Goal: Information Seeking & Learning: Learn about a topic

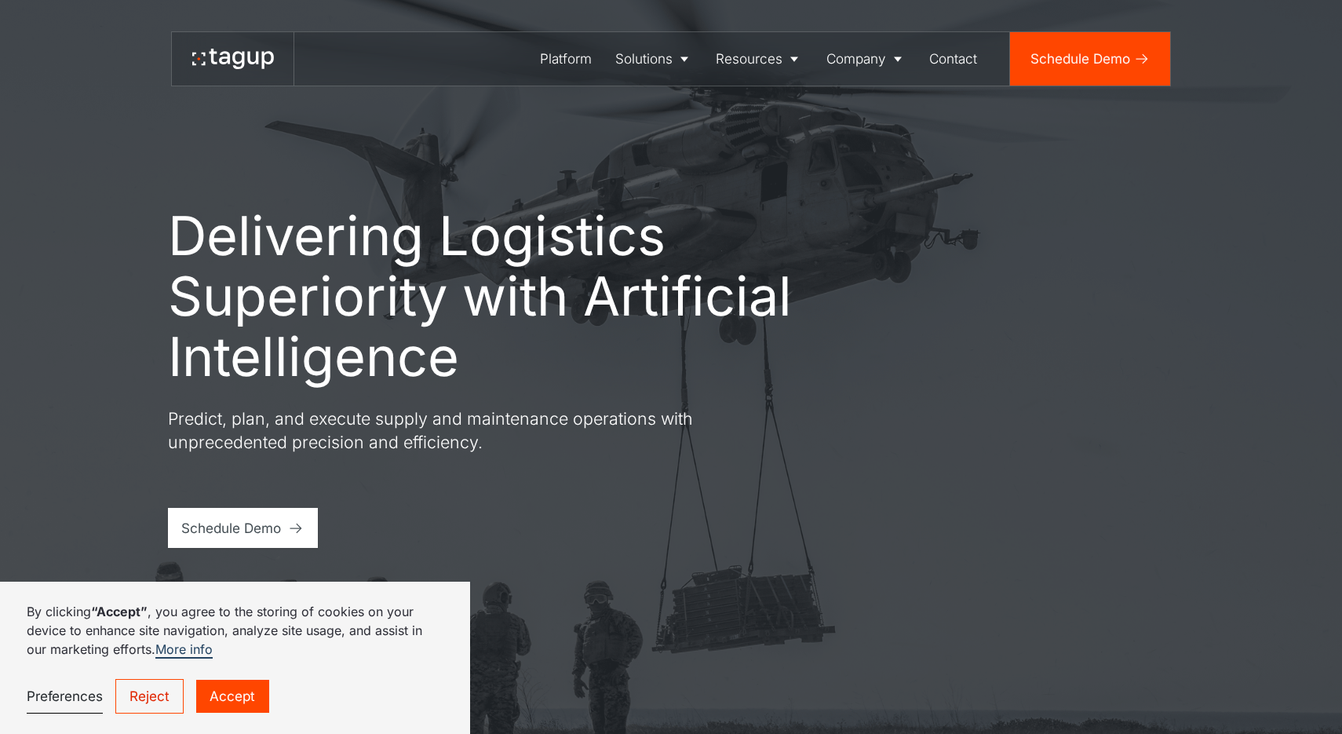
click at [239, 702] on link "Accept" at bounding box center [232, 697] width 72 height 34
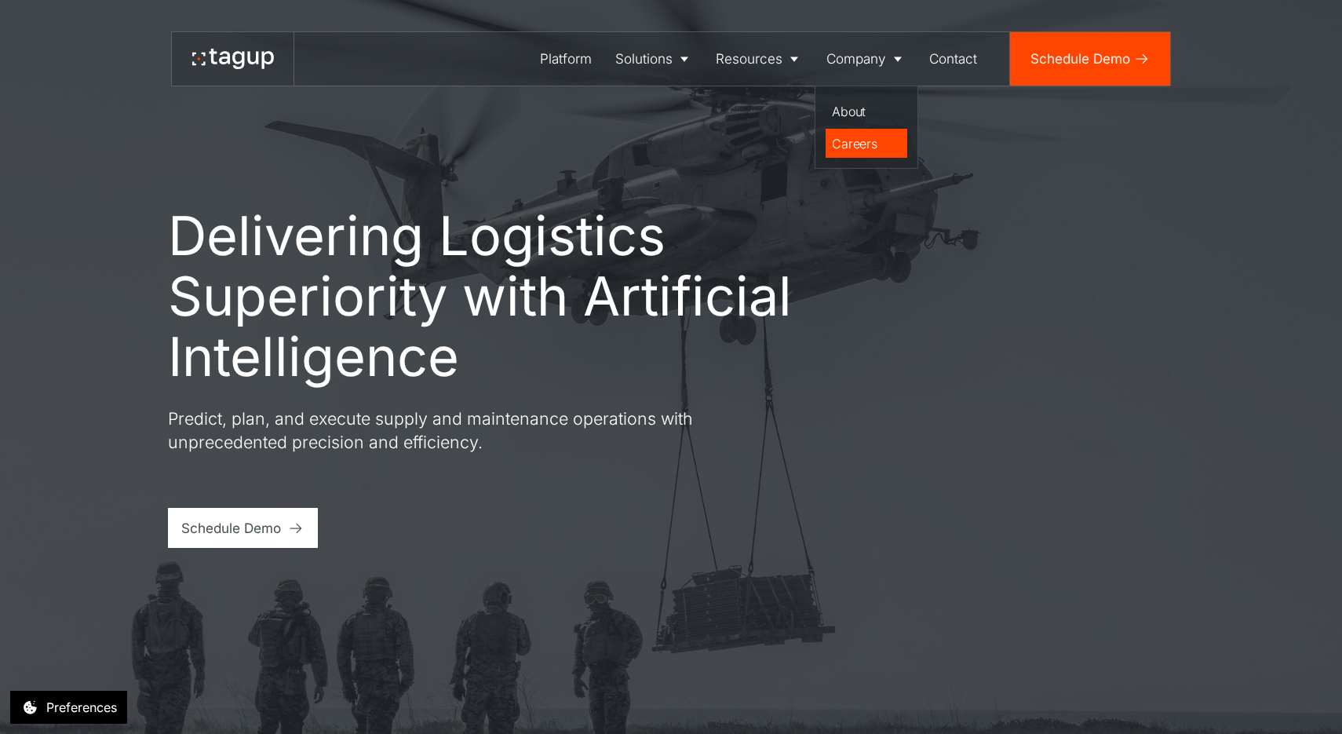
click at [848, 147] on div "Careers" at bounding box center [866, 143] width 68 height 19
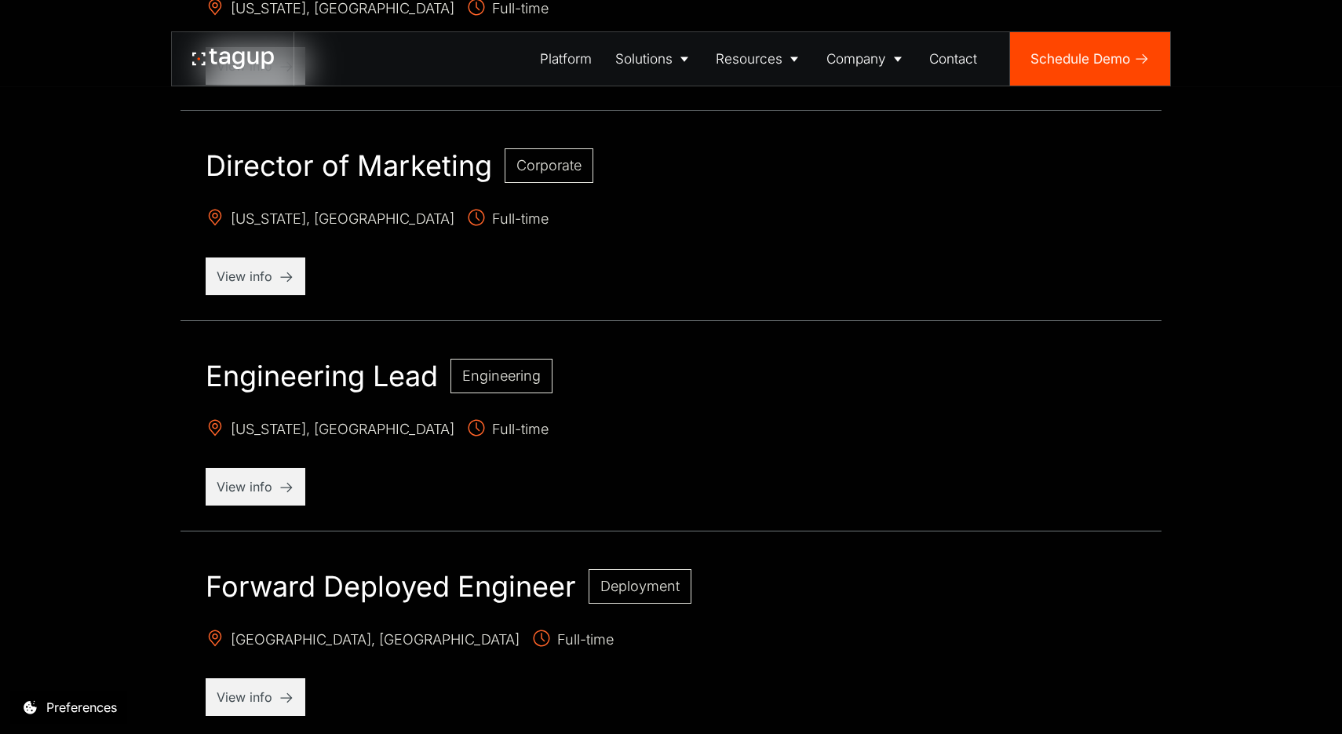
scroll to position [902, 0]
click at [259, 498] on div "View info" at bounding box center [256, 486] width 100 height 38
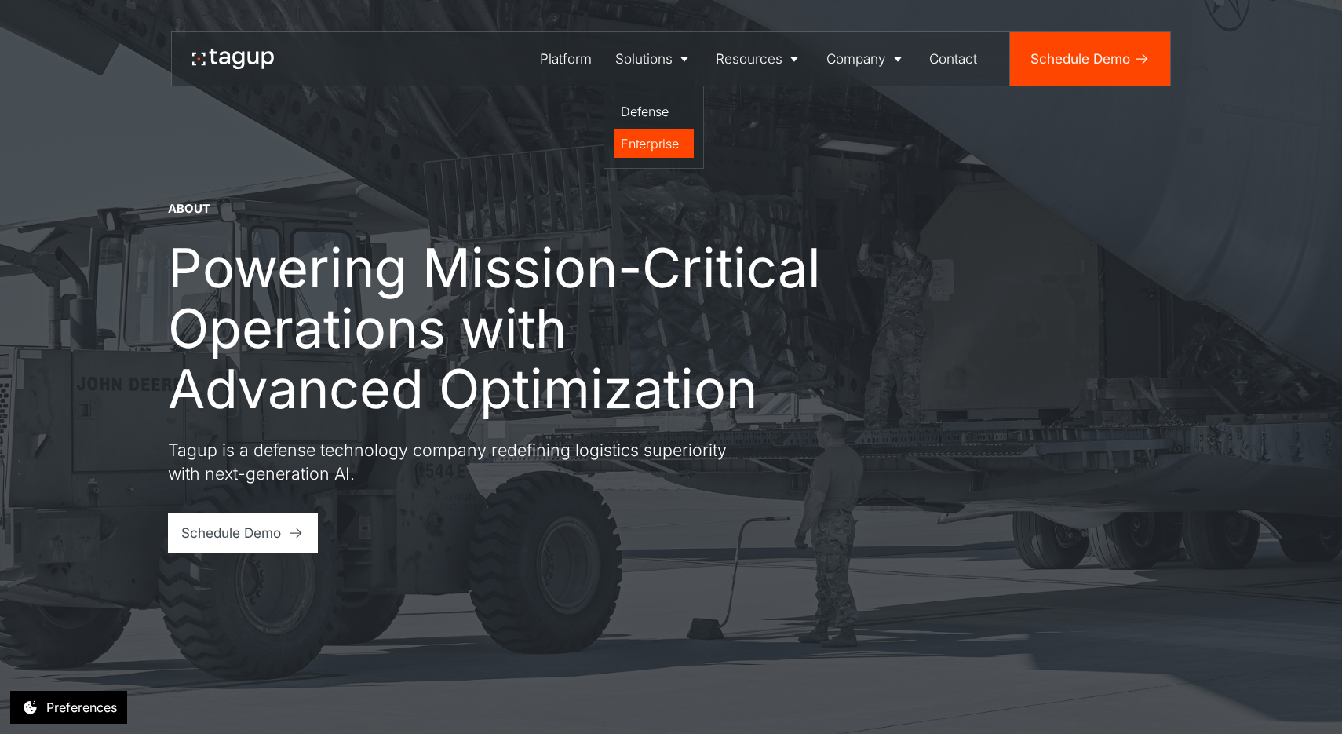
click at [645, 138] on div "Enterprise" at bounding box center [654, 143] width 66 height 19
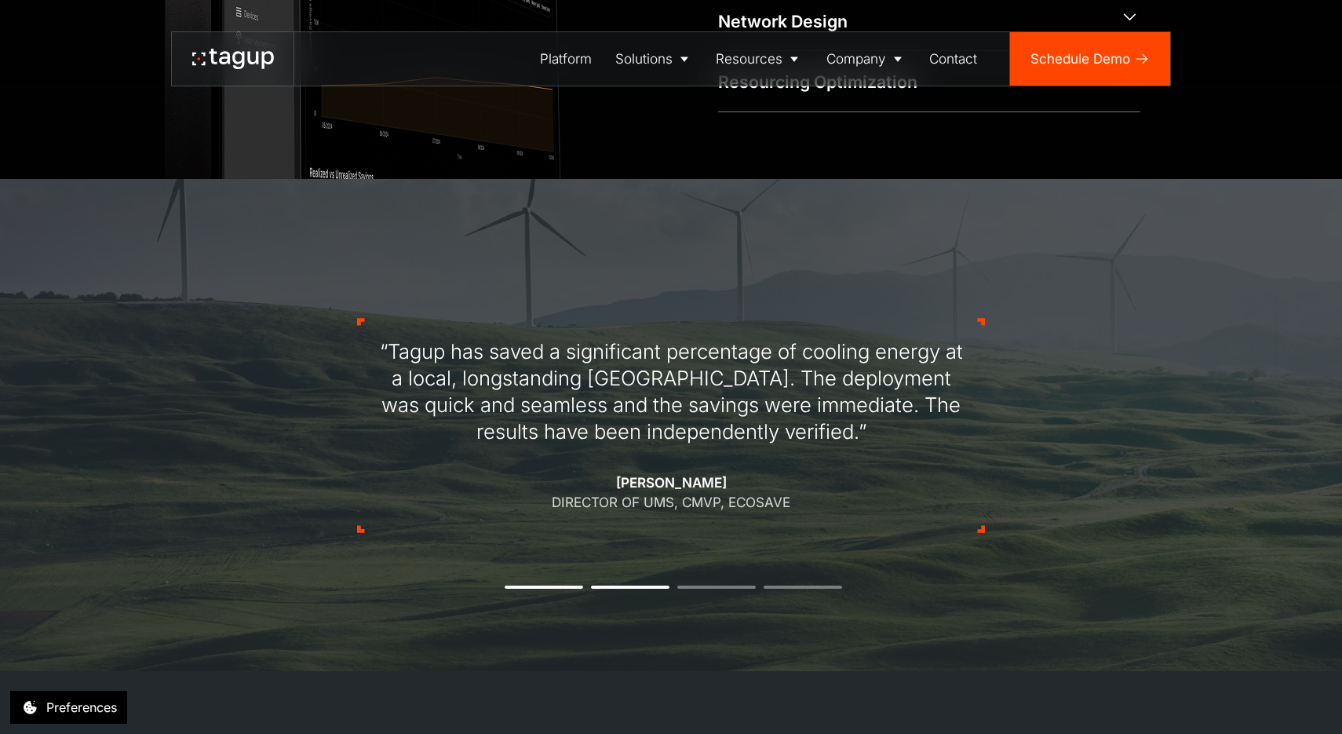
scroll to position [1296, 0]
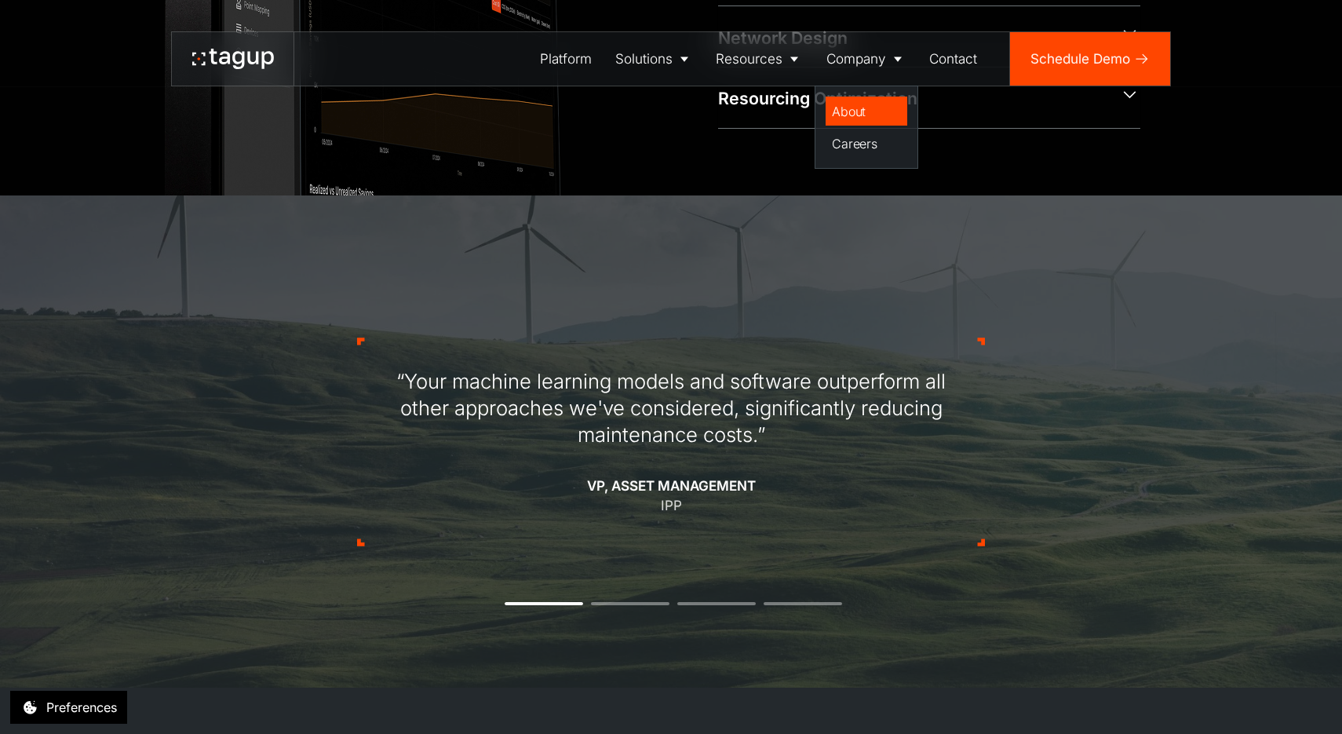
click at [859, 113] on div "About" at bounding box center [866, 111] width 68 height 19
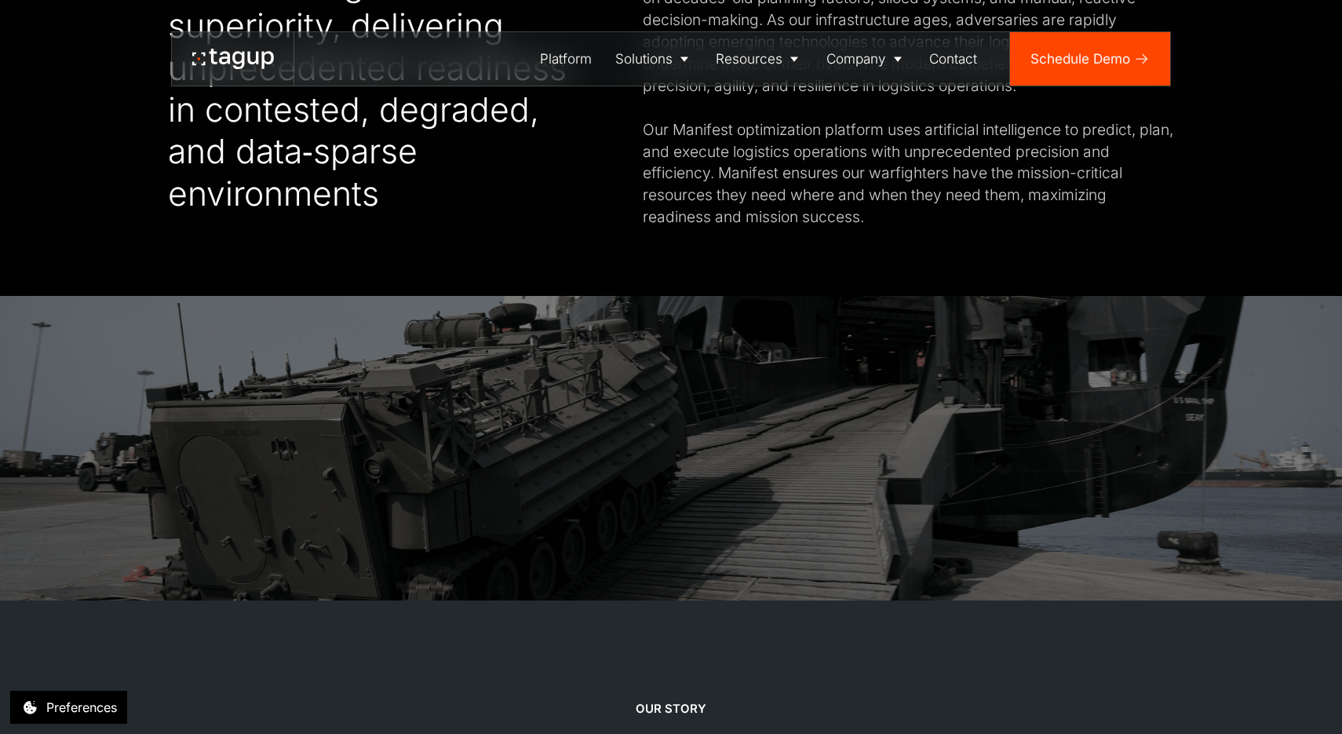
scroll to position [964, 0]
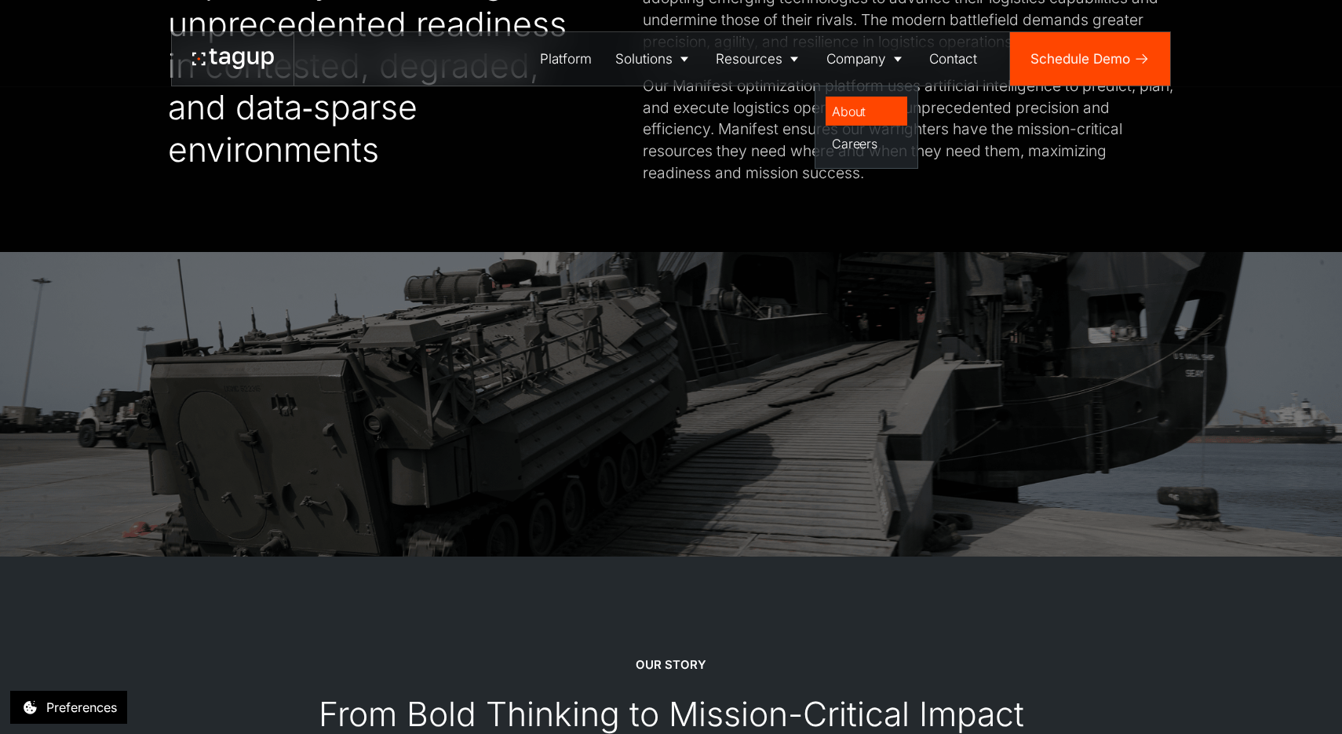
click at [848, 111] on div "About" at bounding box center [866, 111] width 68 height 19
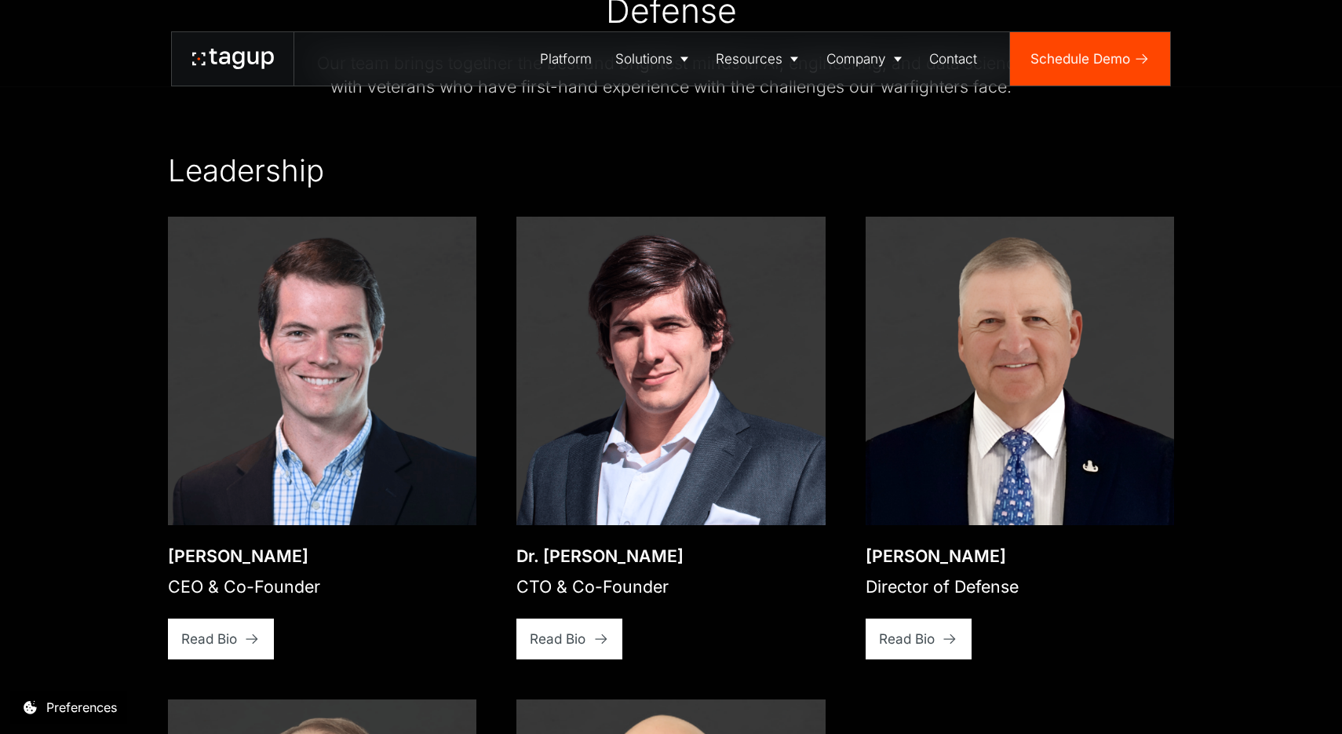
scroll to position [2340, 0]
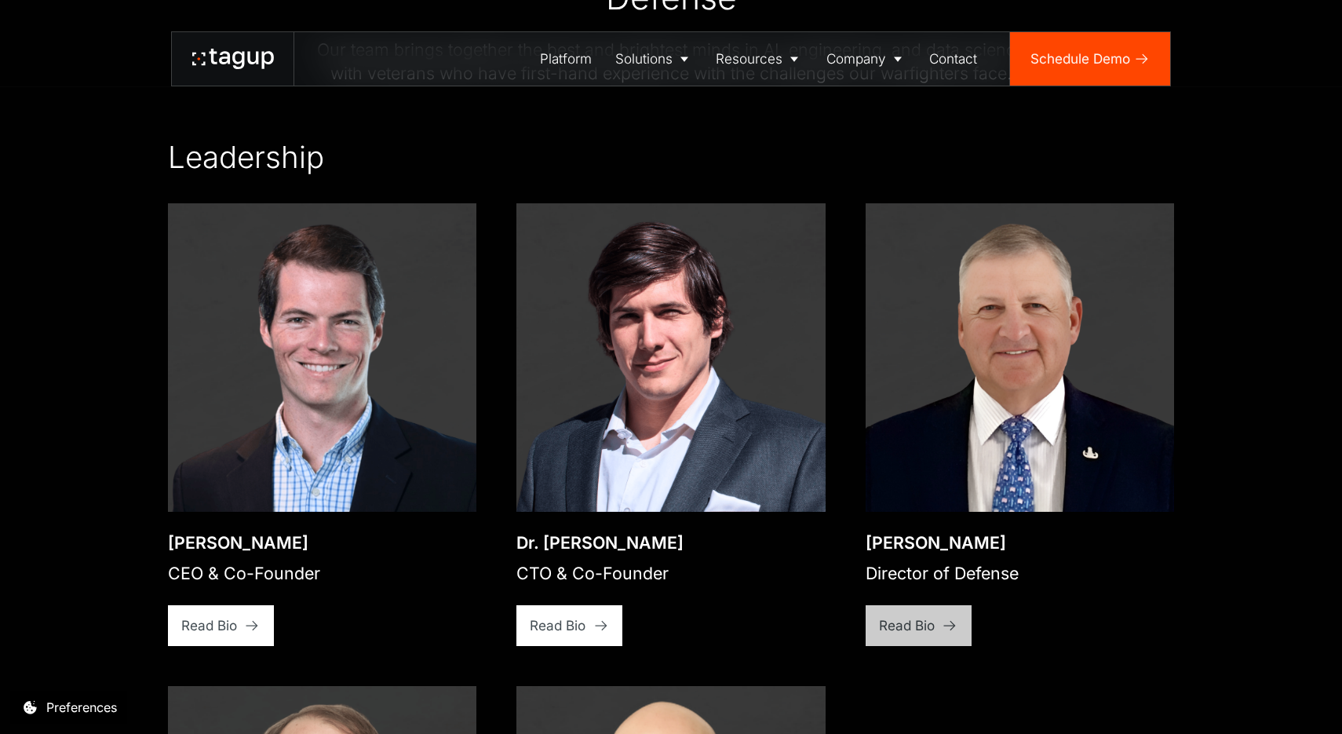
click at [917, 626] on div "Read Bio" at bounding box center [907, 625] width 56 height 20
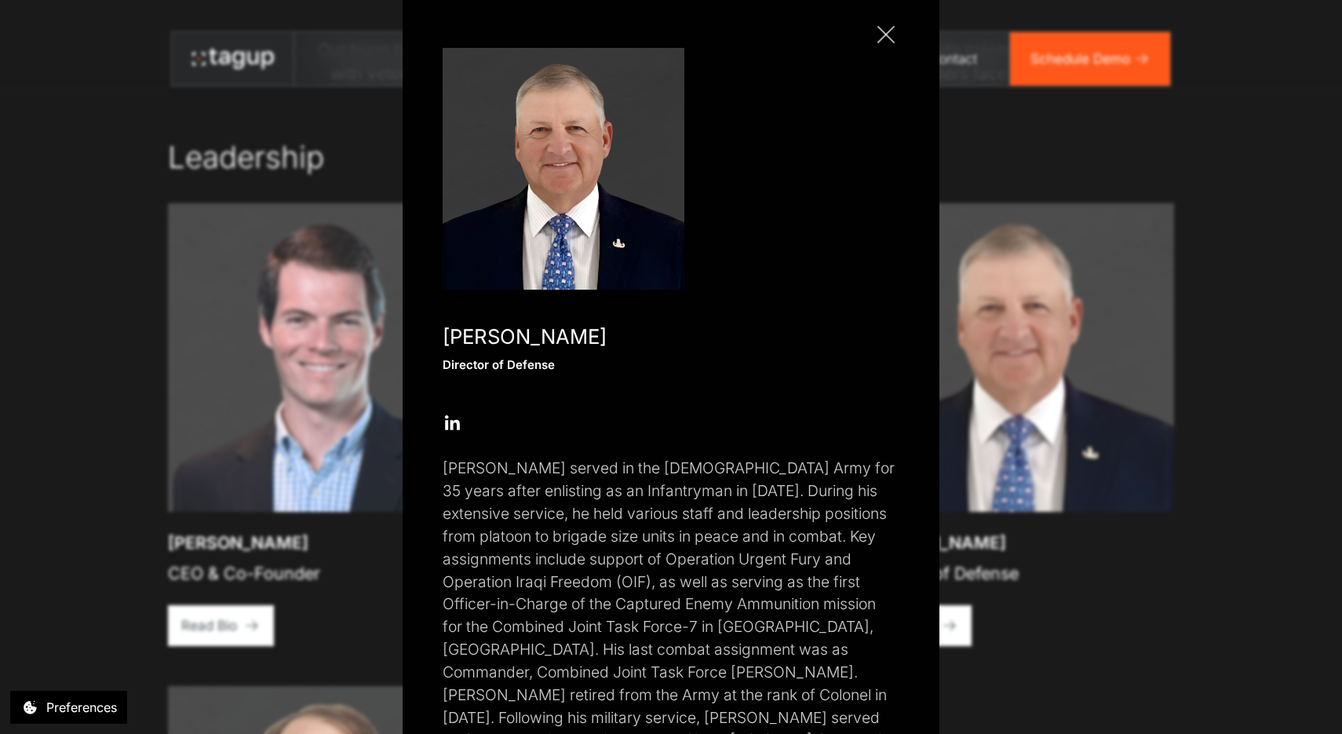
scroll to position [0, 0]
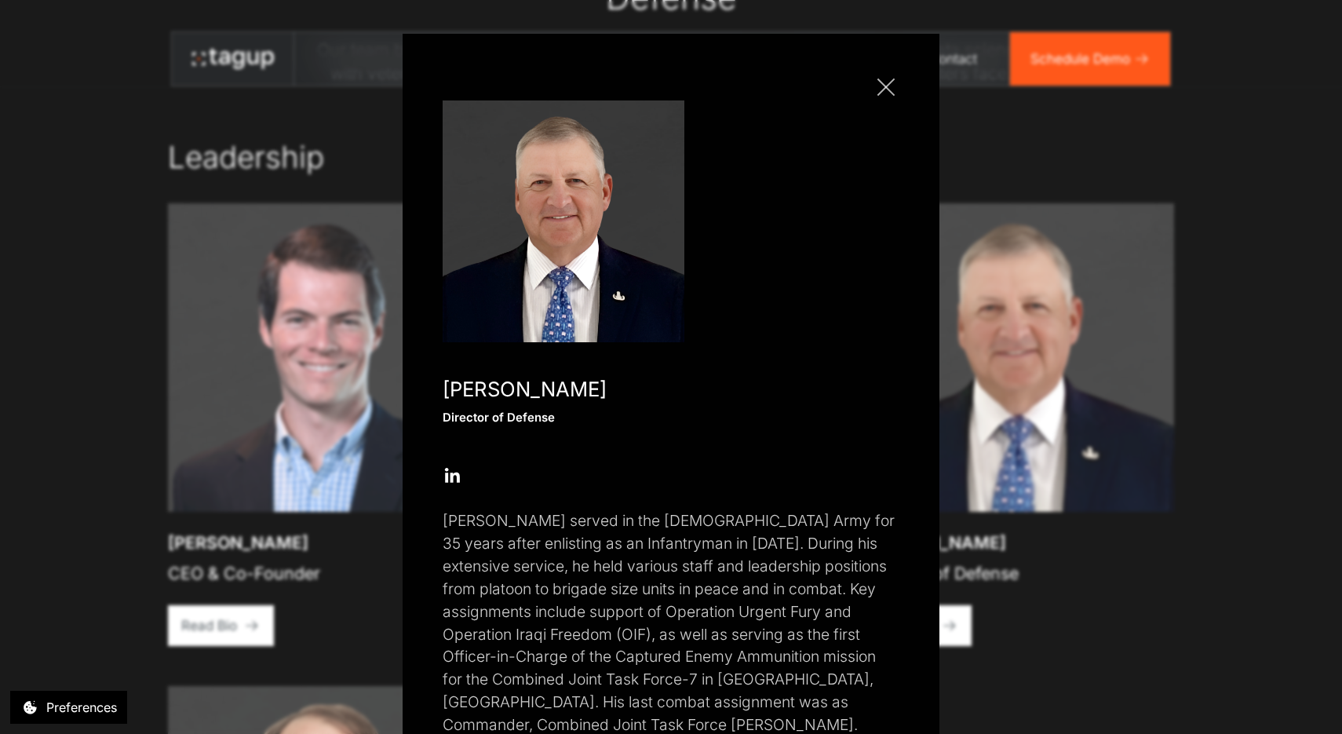
click at [885, 93] on link "Close popup" at bounding box center [886, 87] width 27 height 27
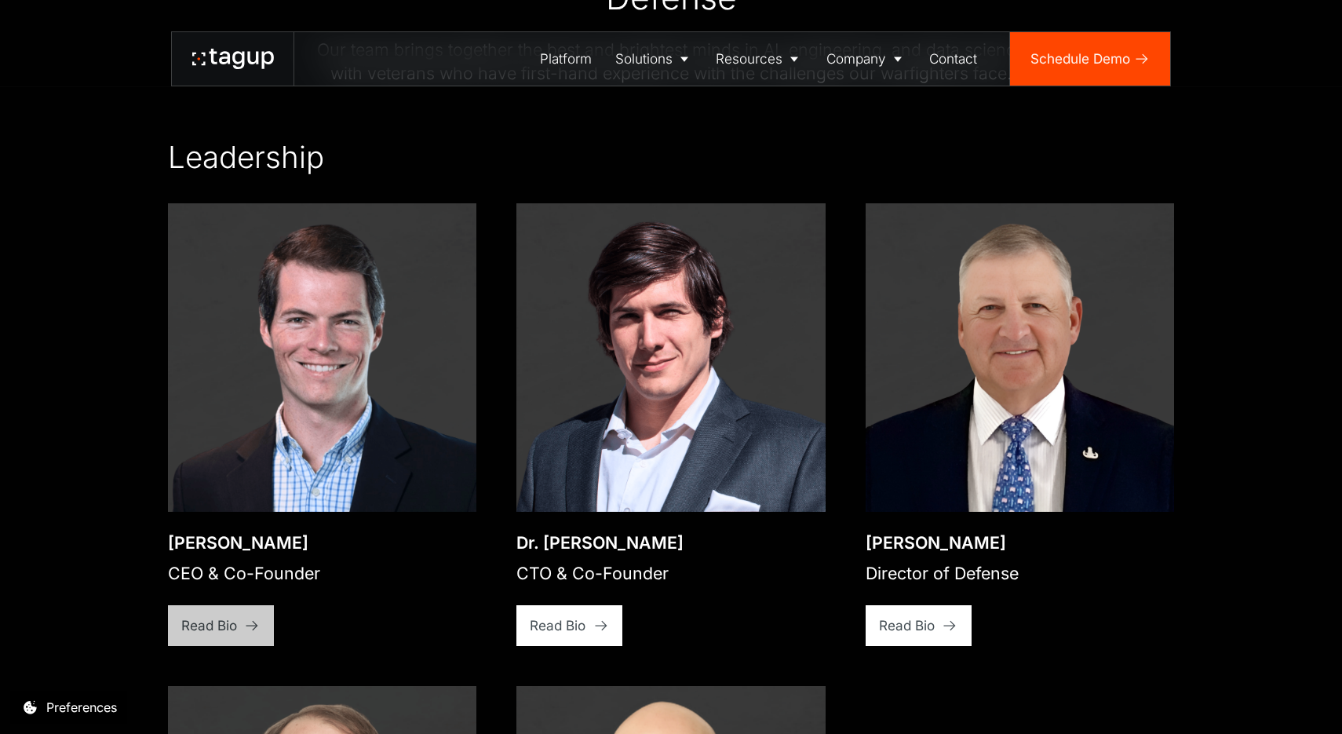
click at [242, 613] on link "Read Bio" at bounding box center [221, 625] width 106 height 40
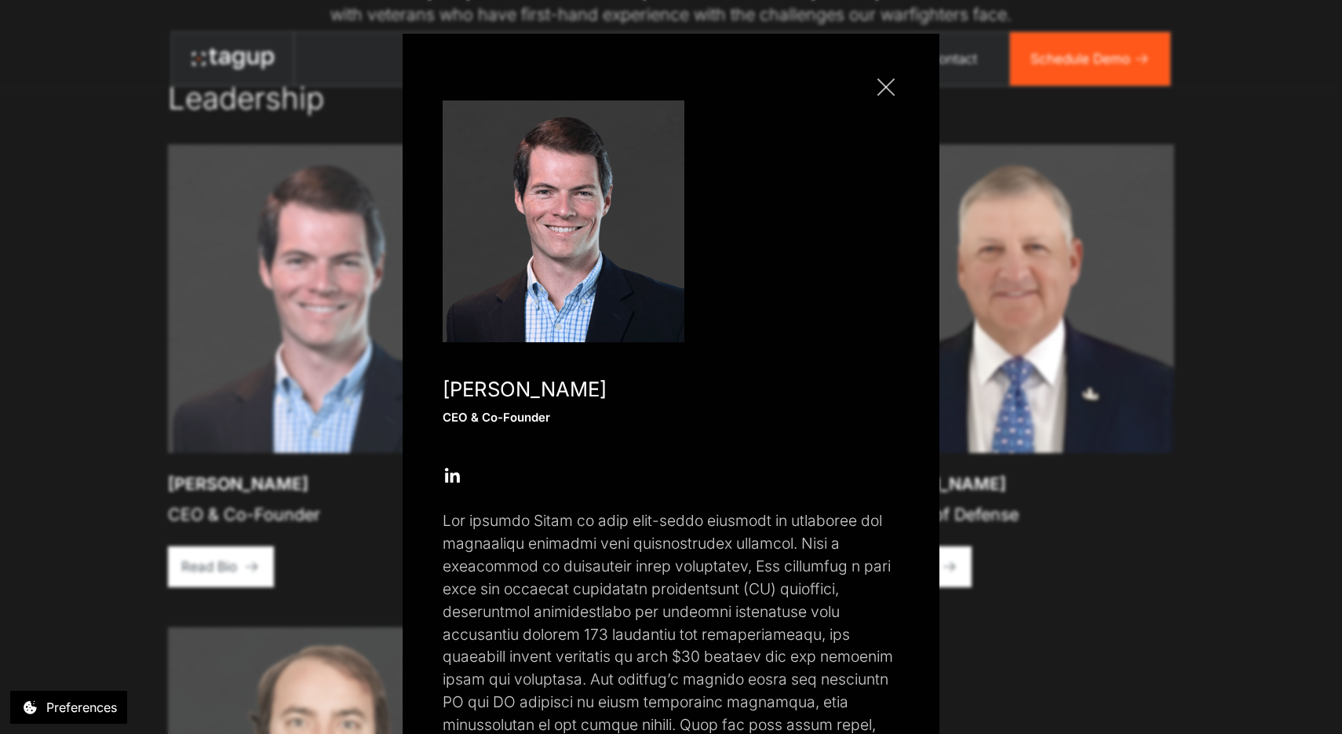
click at [884, 90] on link "Close popup" at bounding box center [886, 87] width 27 height 27
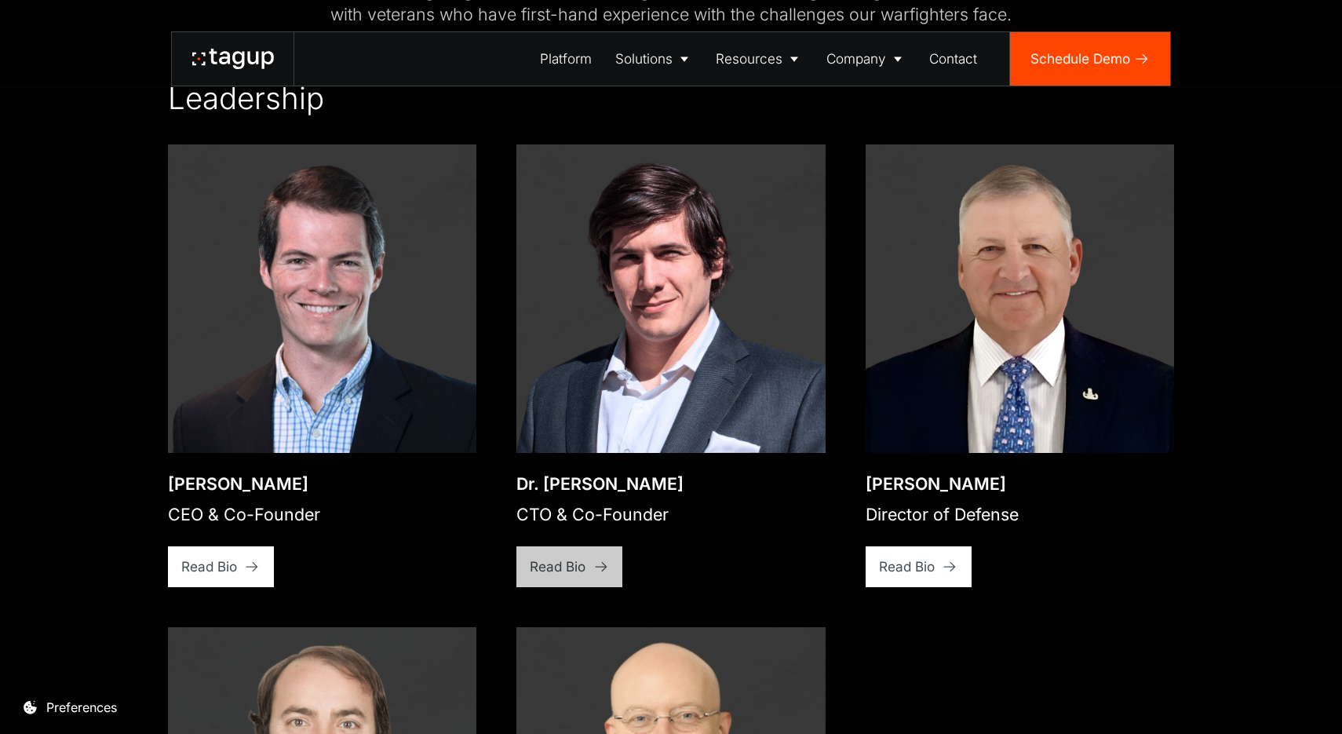
click at [570, 578] on link "Read Bio" at bounding box center [569, 566] width 106 height 40
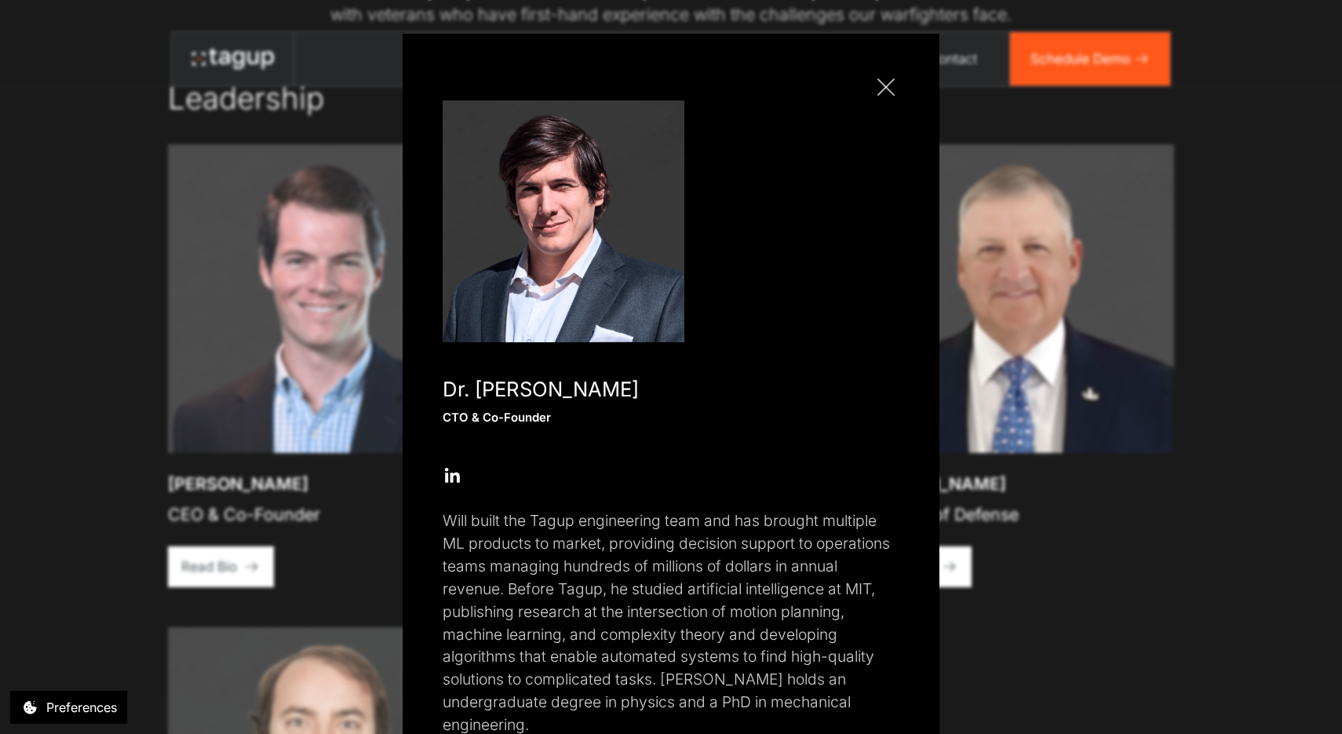
scroll to position [53, 0]
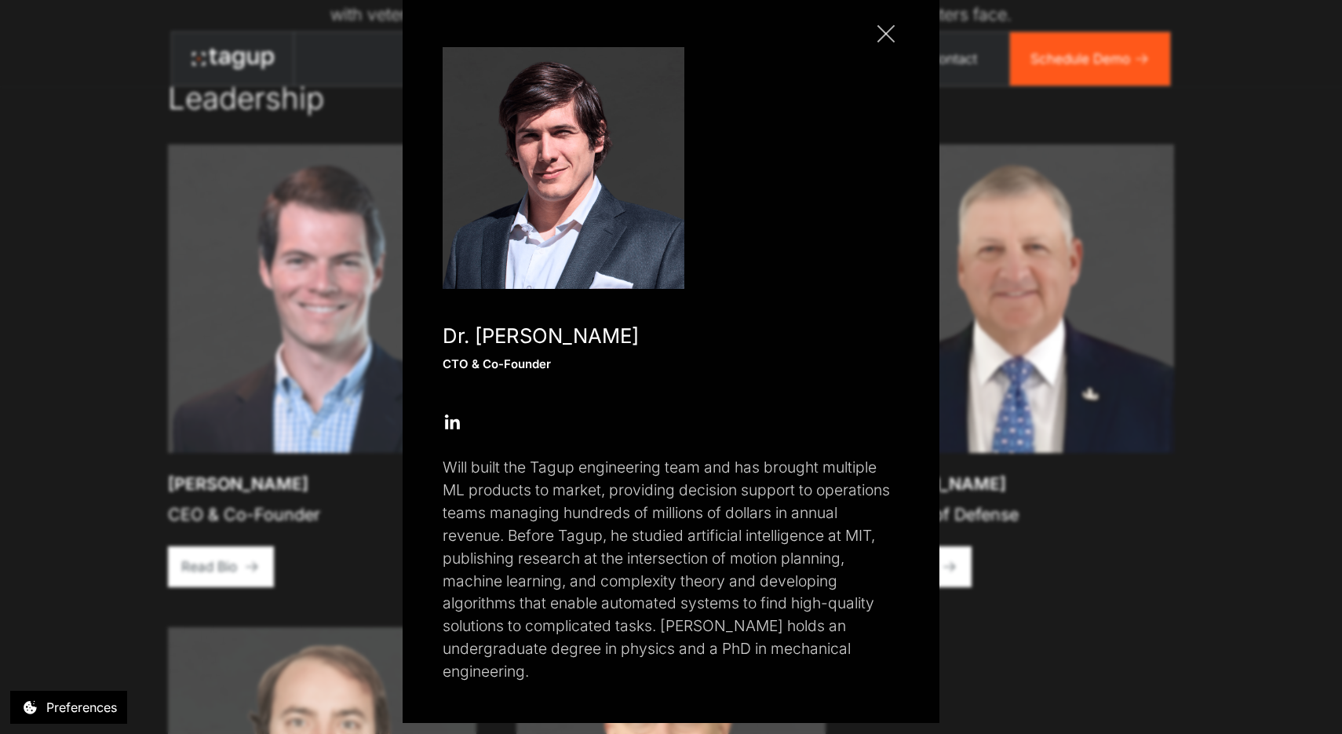
click at [887, 41] on link "Close popup" at bounding box center [886, 33] width 27 height 27
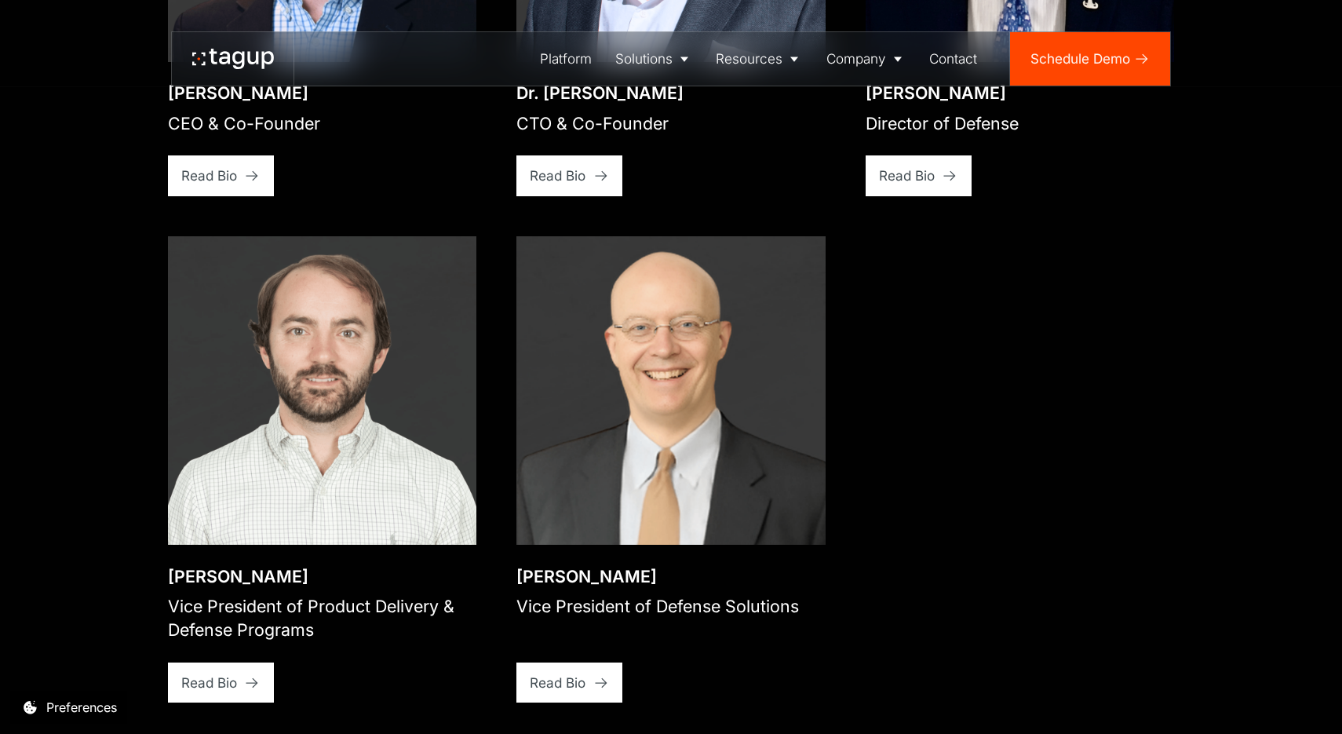
scroll to position [2838, 0]
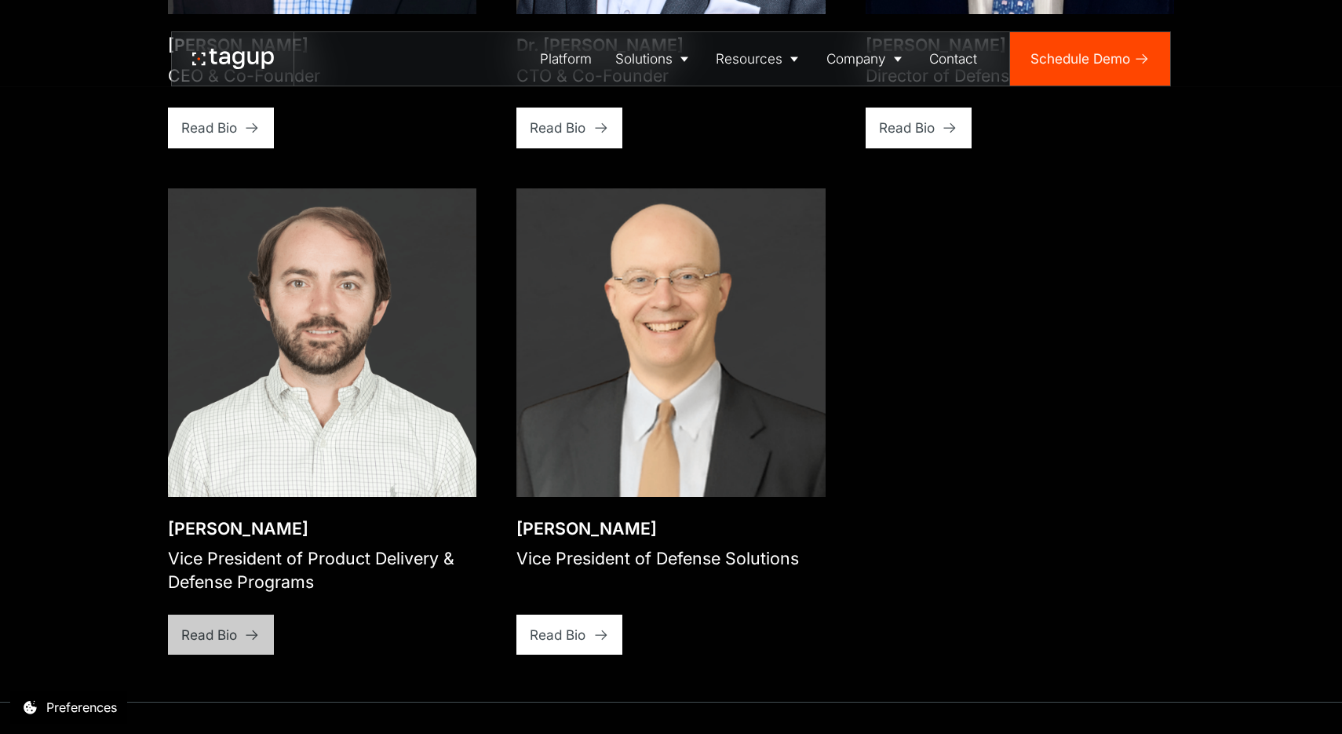
click at [221, 644] on div "Read Bio" at bounding box center [209, 635] width 56 height 20
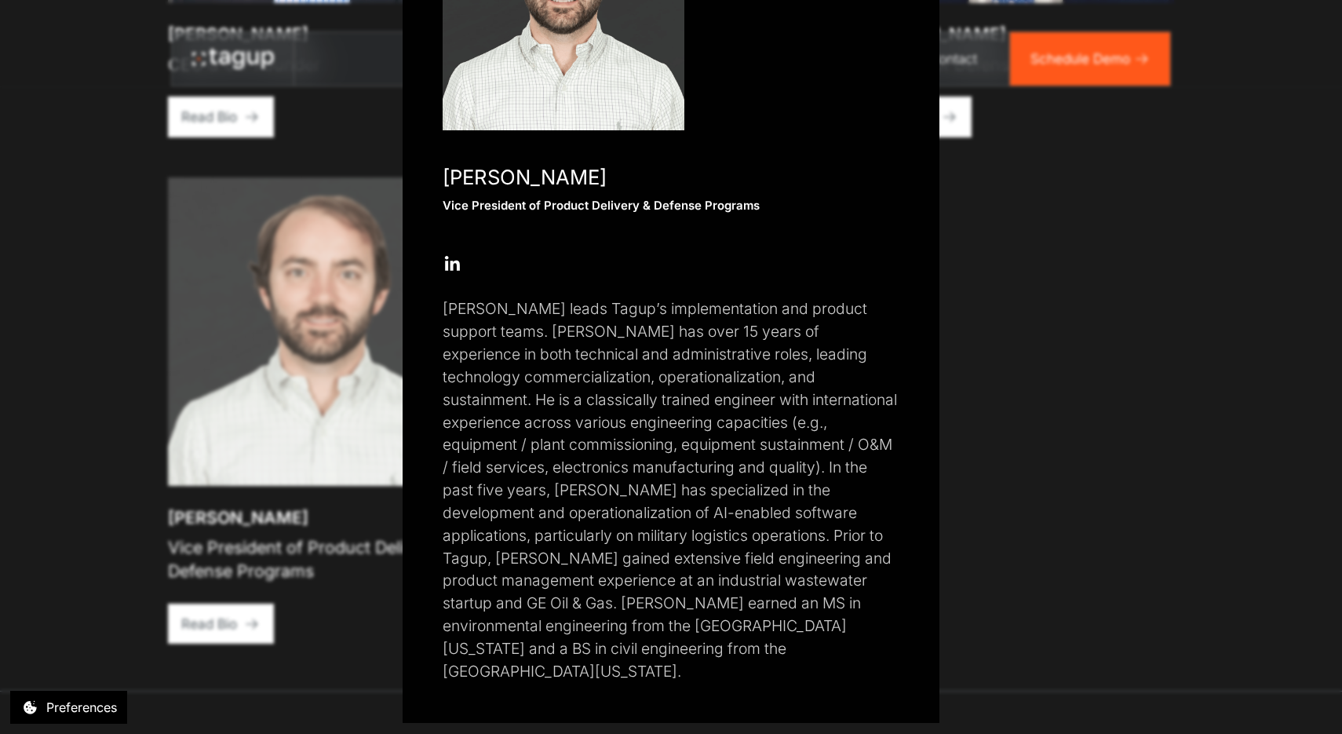
scroll to position [0, 0]
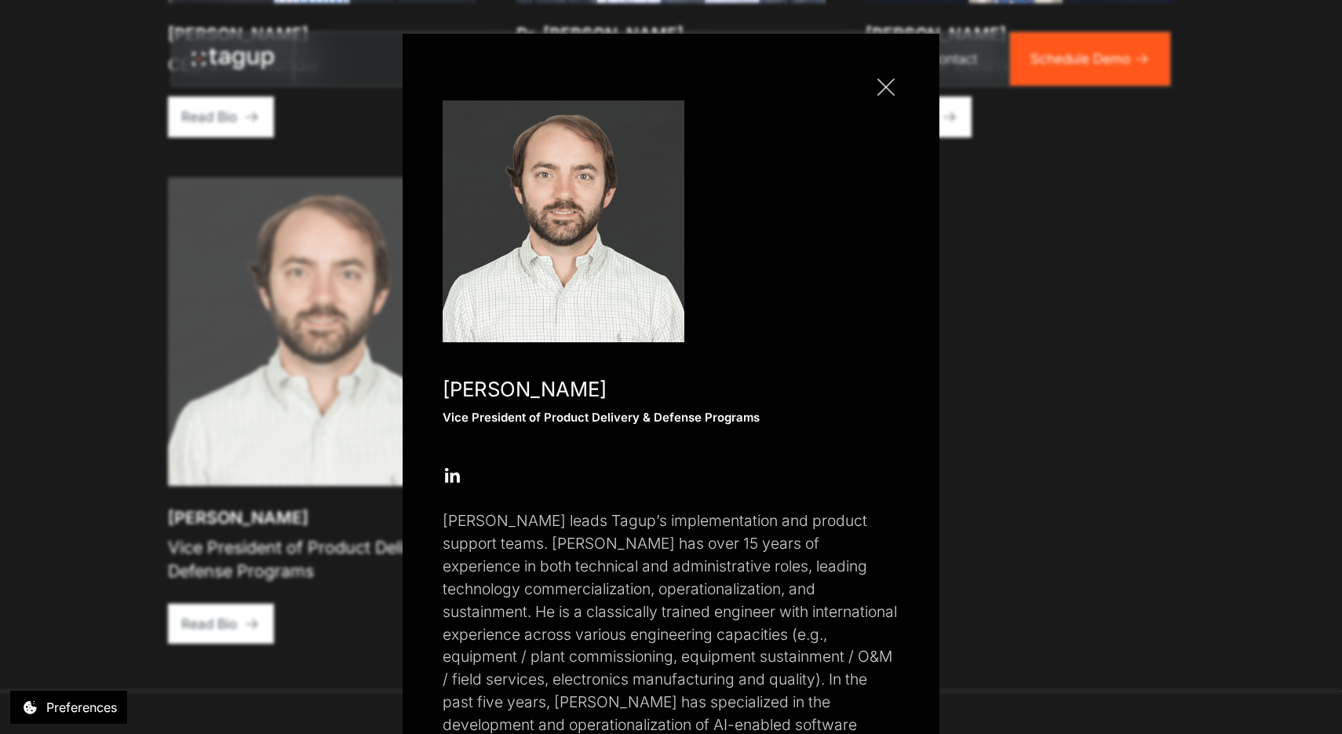
click at [885, 90] on link "Close popup" at bounding box center [886, 87] width 27 height 27
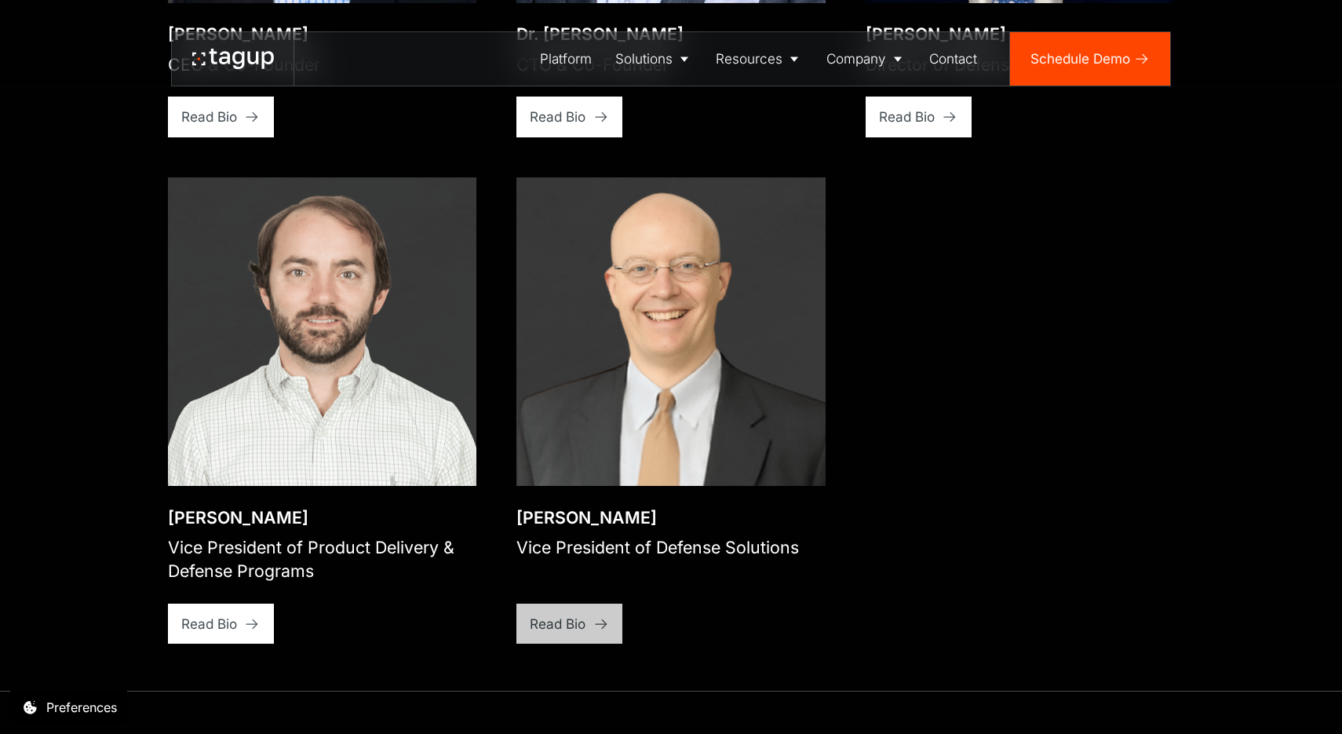
click at [575, 618] on div "Read Bio" at bounding box center [558, 624] width 56 height 20
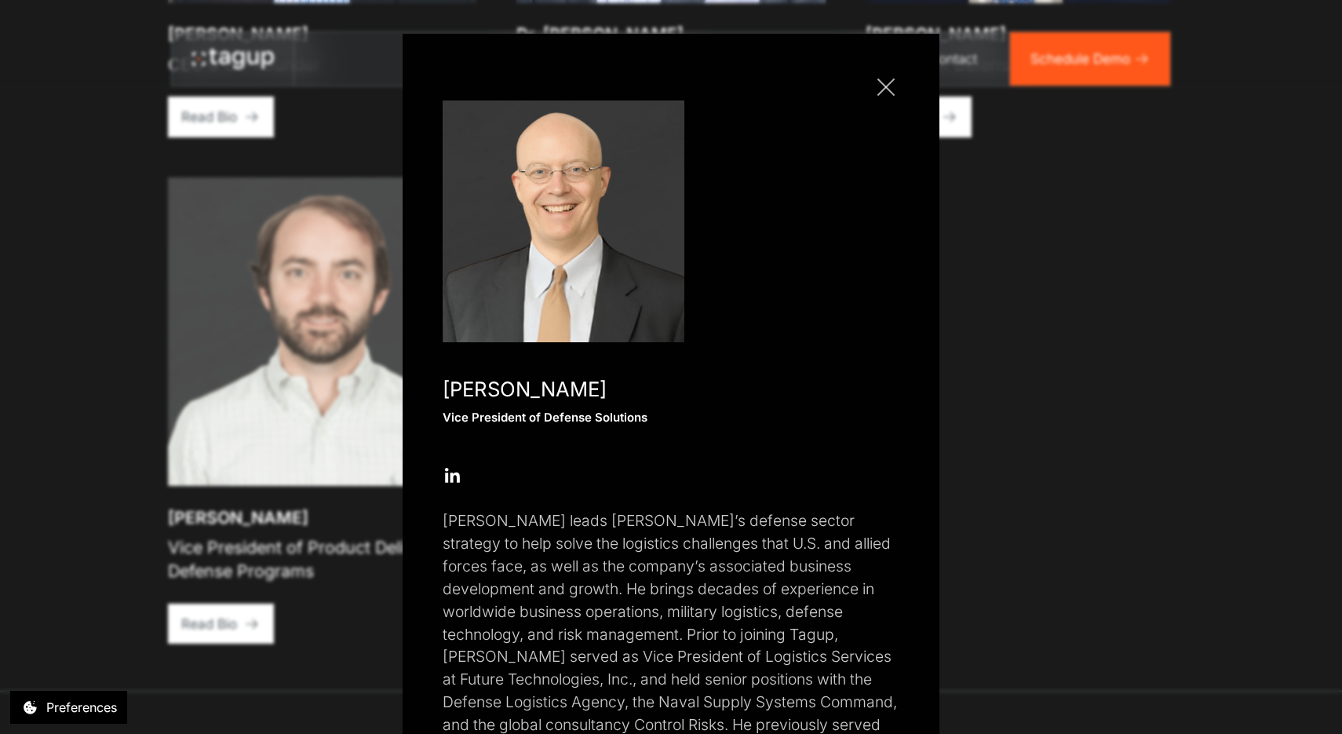
click at [888, 76] on link "Close popup" at bounding box center [886, 87] width 27 height 27
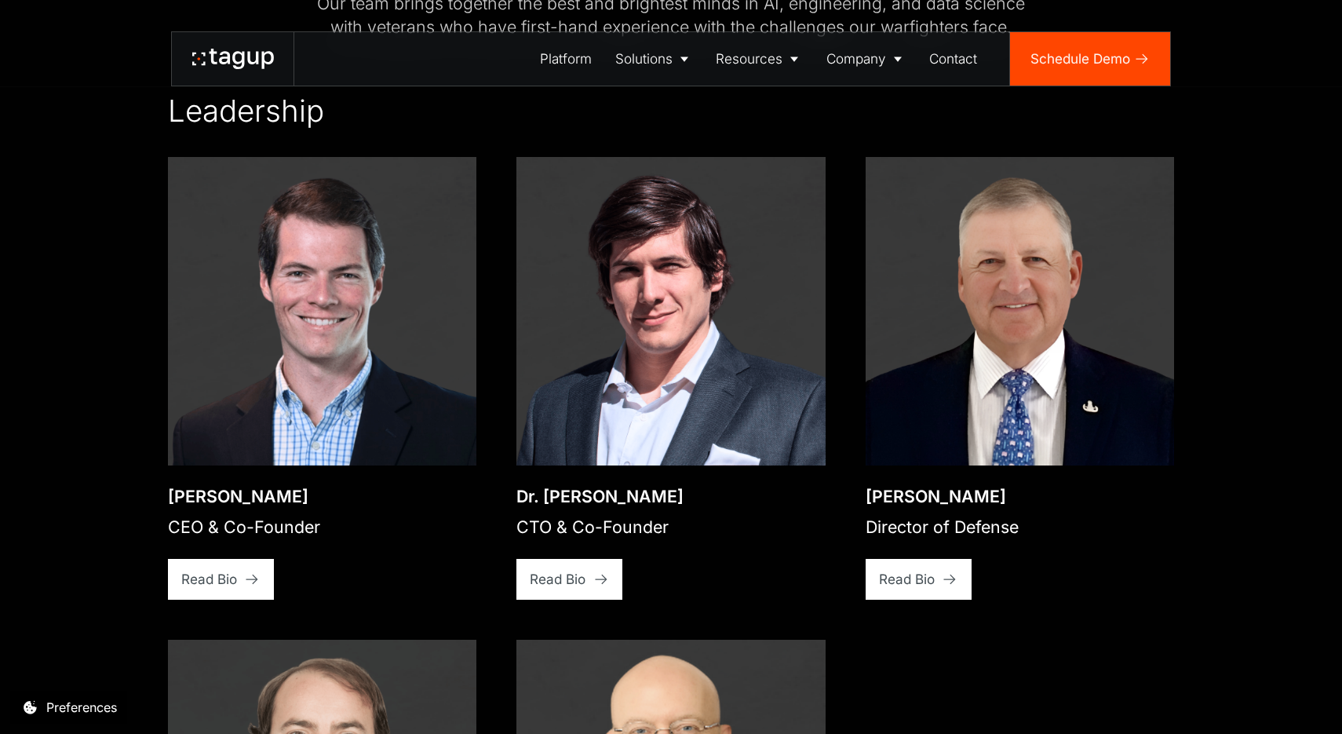
scroll to position [2421, 0]
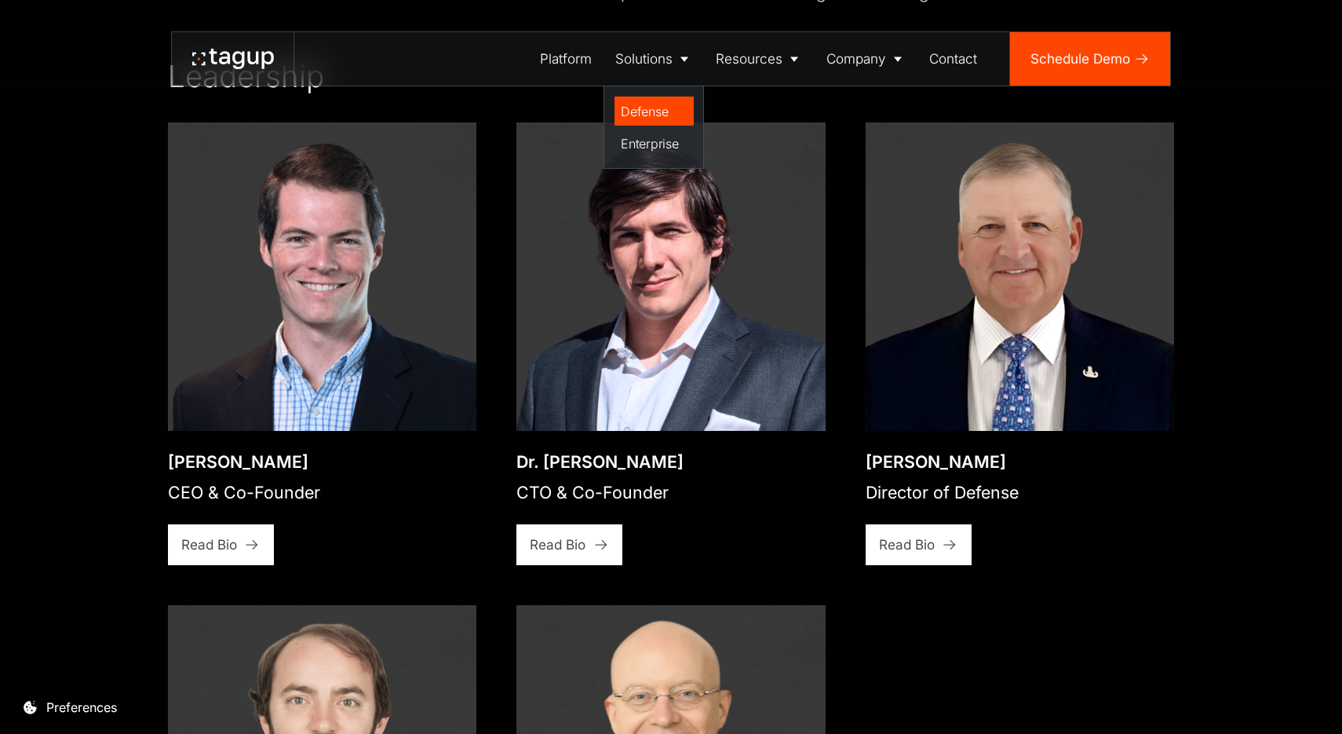
click at [647, 111] on div "Defense" at bounding box center [654, 111] width 66 height 19
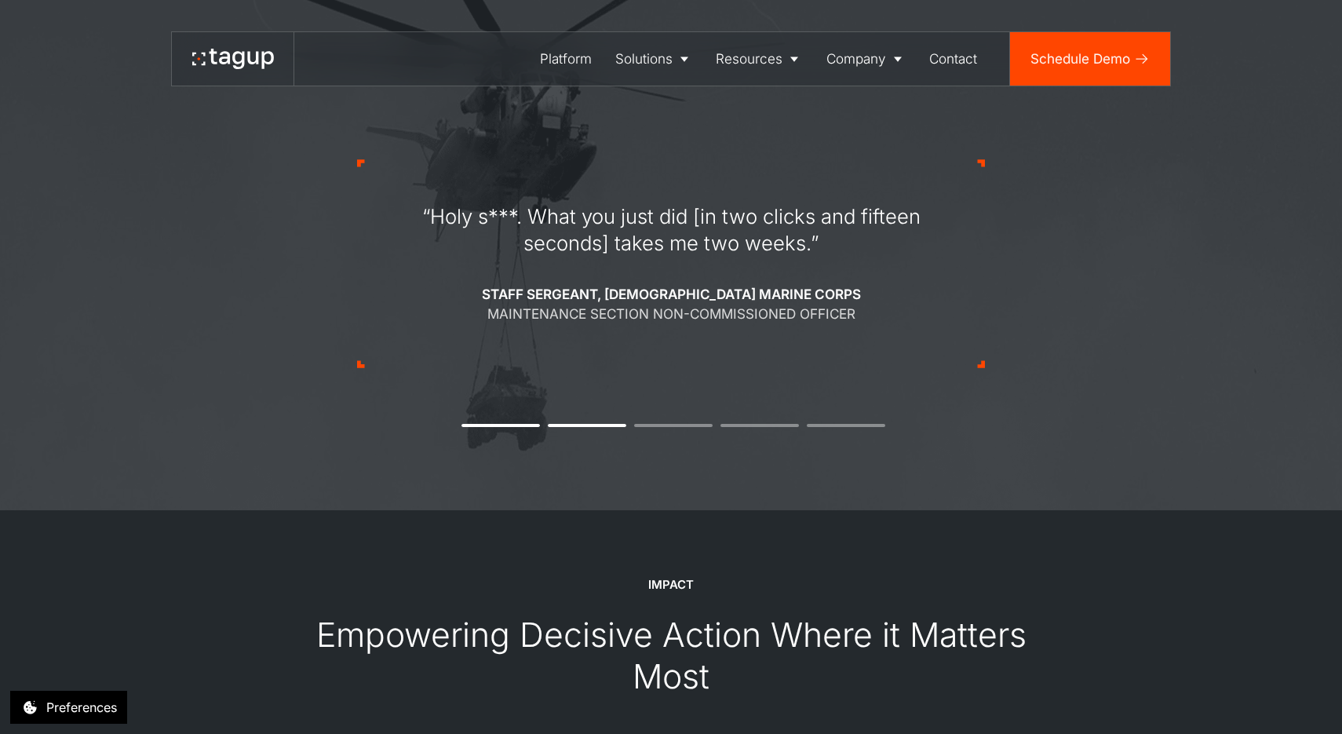
scroll to position [1420, 0]
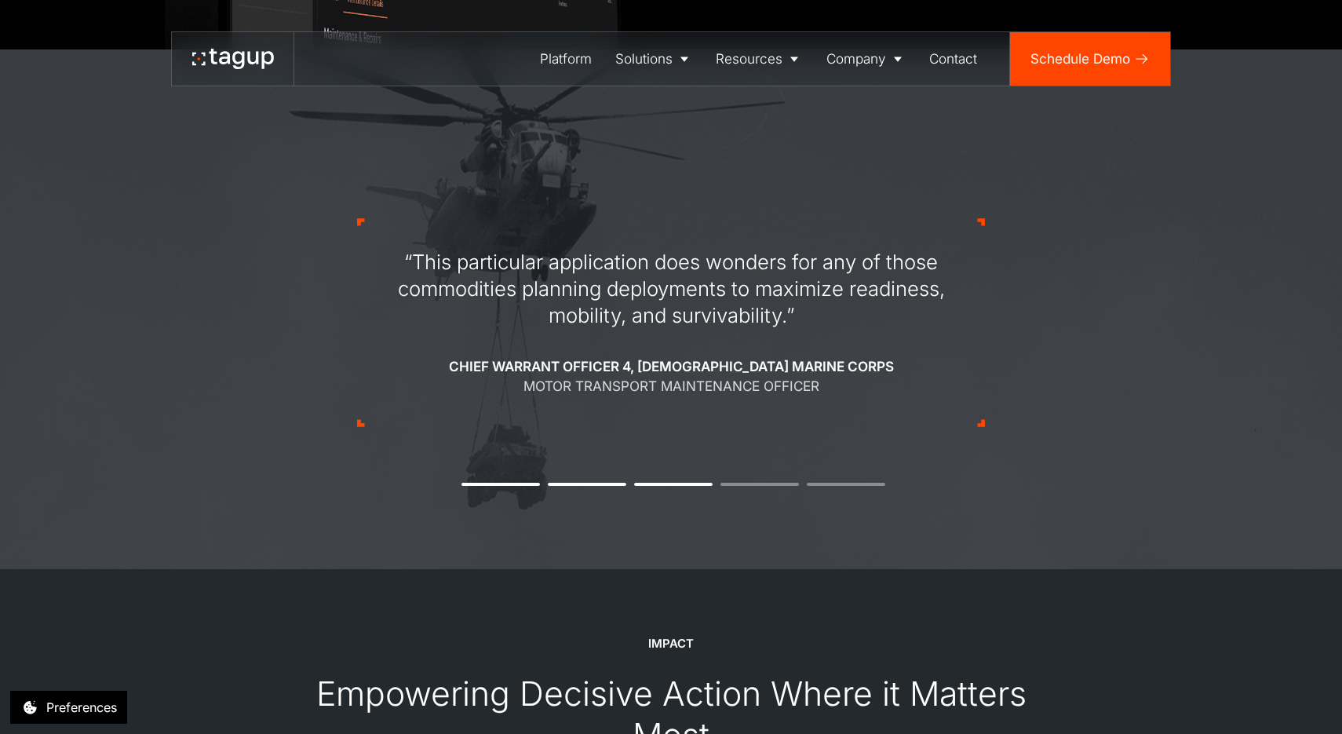
click at [508, 483] on button "1" at bounding box center [500, 484] width 78 height 3
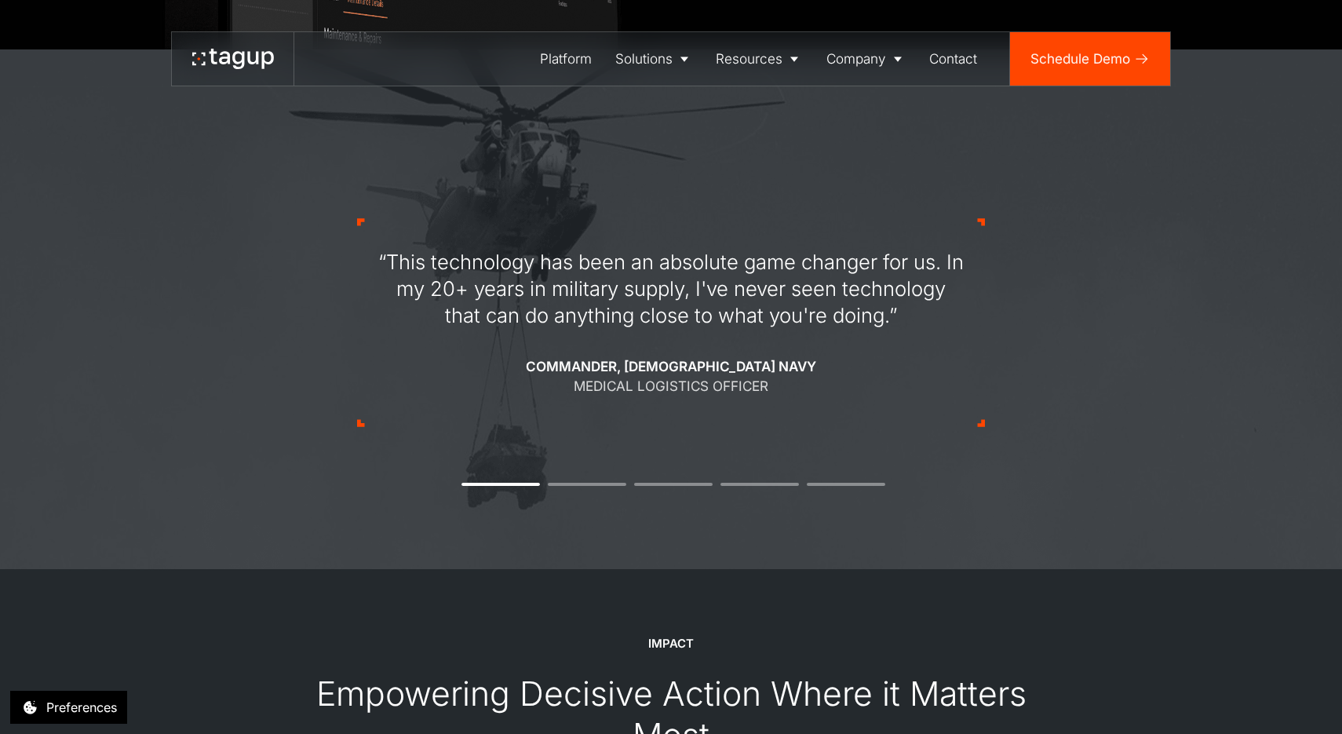
click at [577, 356] on div "Commander, U.S. Navy Medical Logistics Officer" at bounding box center [671, 376] width 290 height 40
click at [576, 487] on div "“This technology has been an absolute game changer for us. In my 20+ years in m…" at bounding box center [671, 323] width 628 height 358
click at [584, 484] on li "2" at bounding box center [587, 484] width 78 height 3
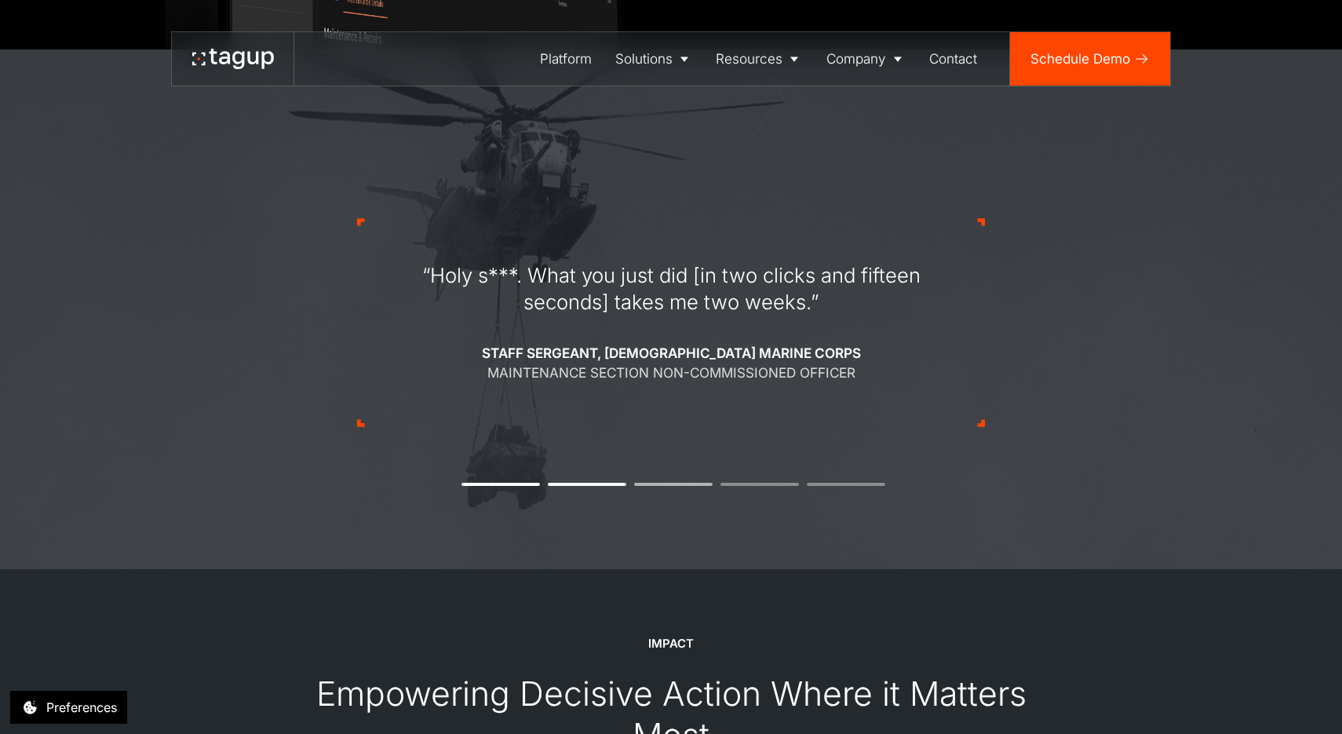
click at [669, 484] on li "3" at bounding box center [673, 484] width 78 height 3
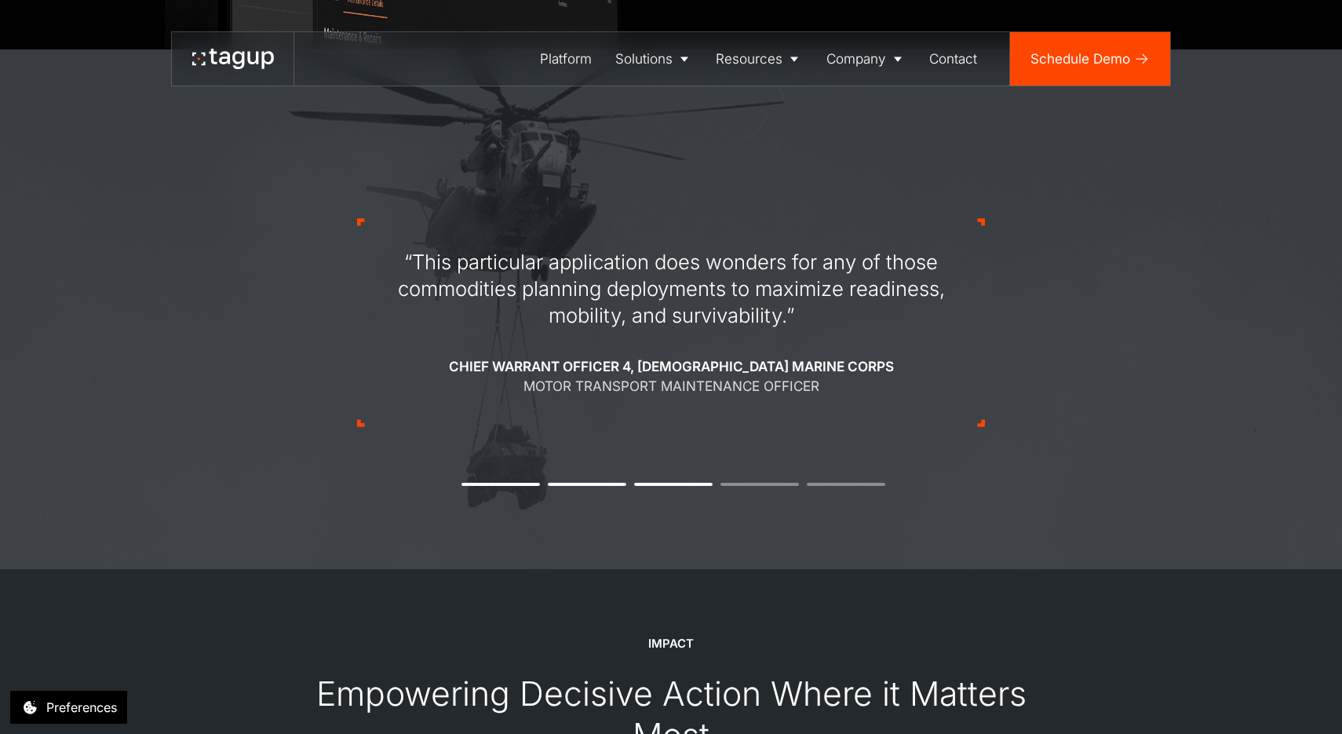
click at [753, 487] on div "“This particular application does wonders for any of those commodities planning…" at bounding box center [671, 323] width 628 height 358
click at [757, 483] on li "4" at bounding box center [759, 484] width 78 height 3
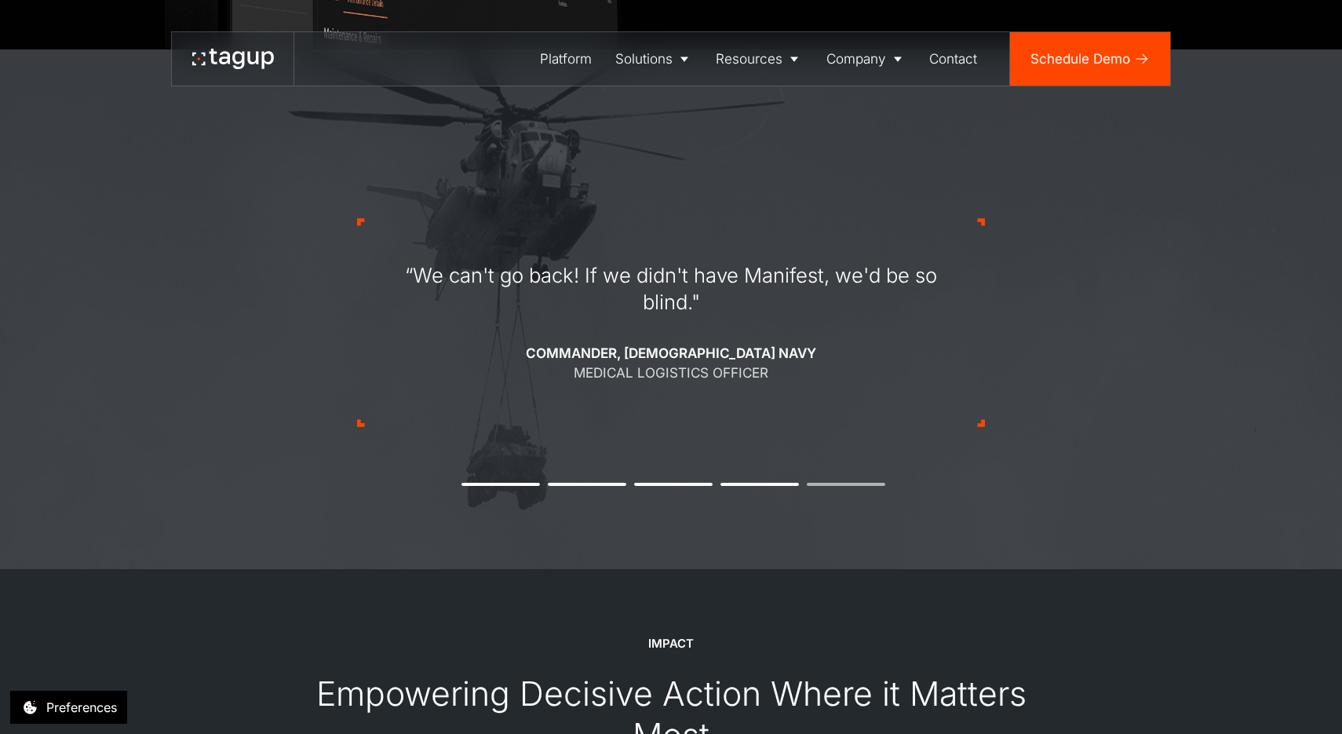
click at [844, 483] on li "5" at bounding box center [846, 484] width 78 height 3
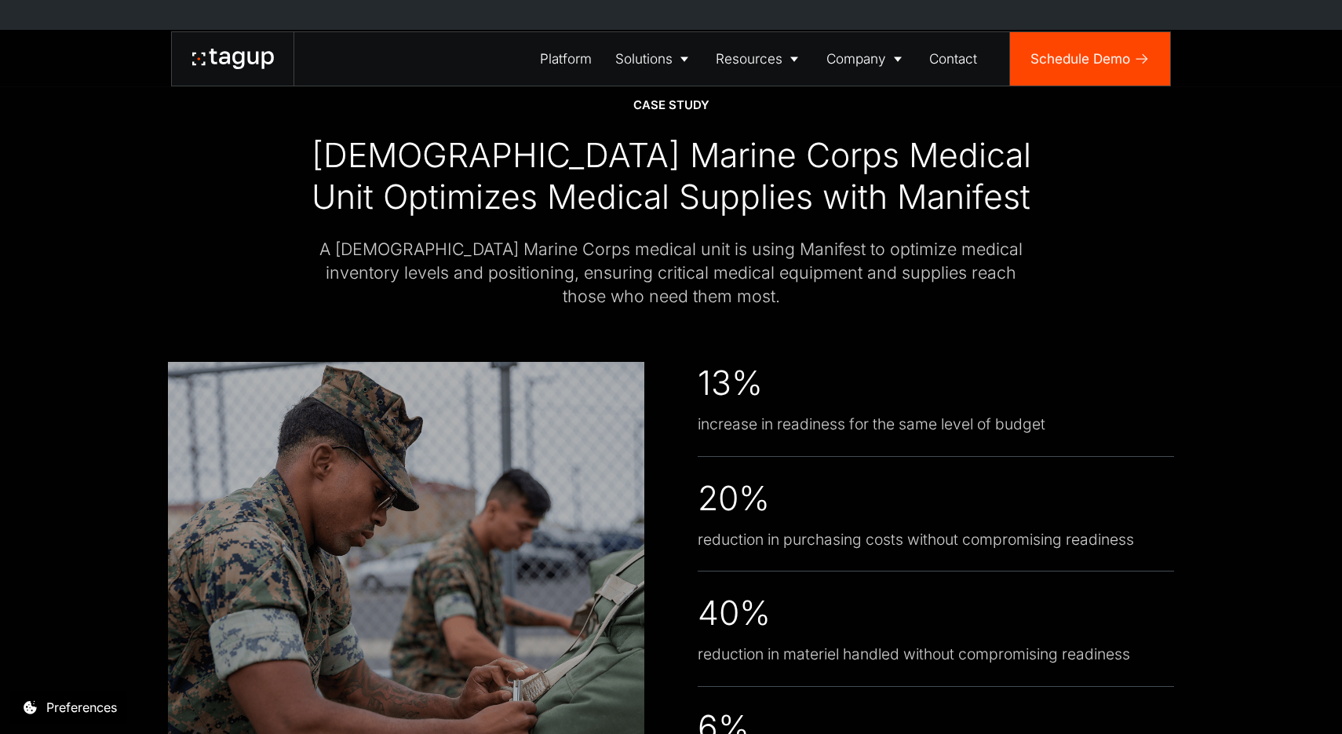
scroll to position [3573, 0]
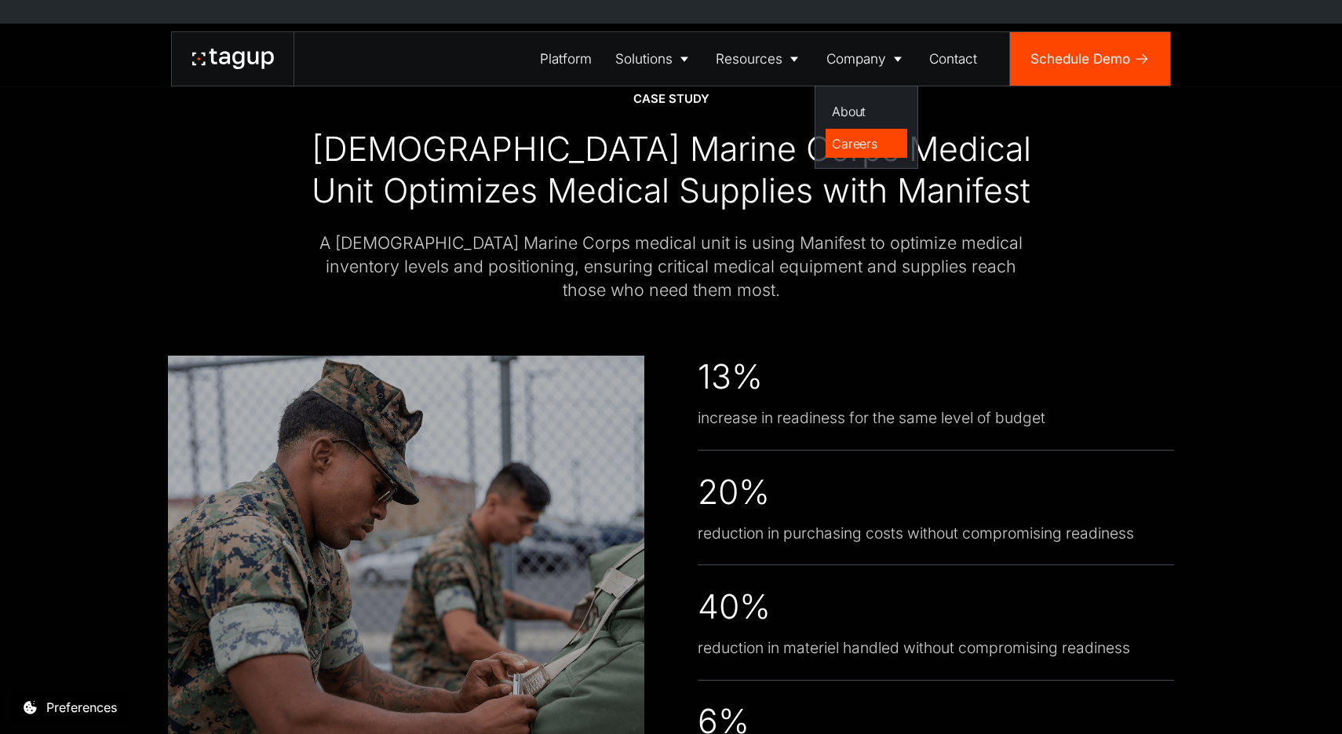
click at [844, 148] on div "Careers" at bounding box center [866, 143] width 68 height 19
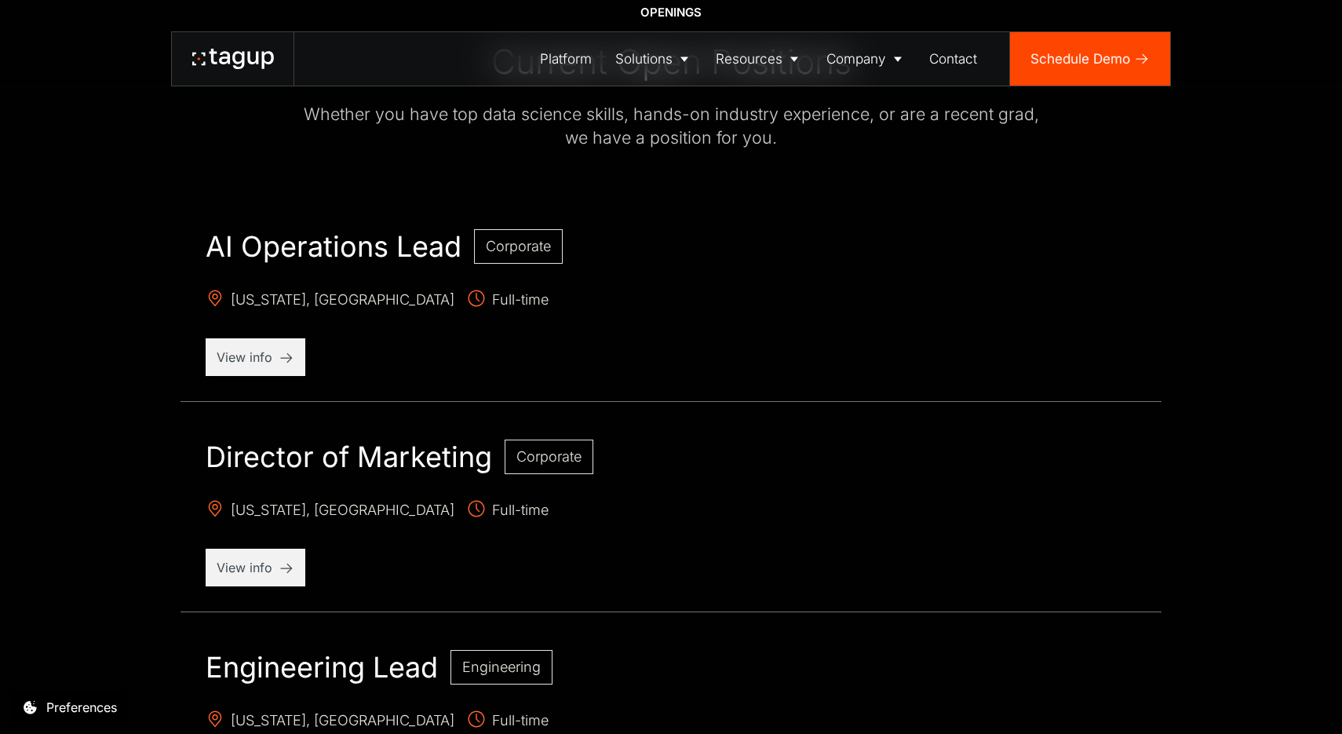
scroll to position [804, 0]
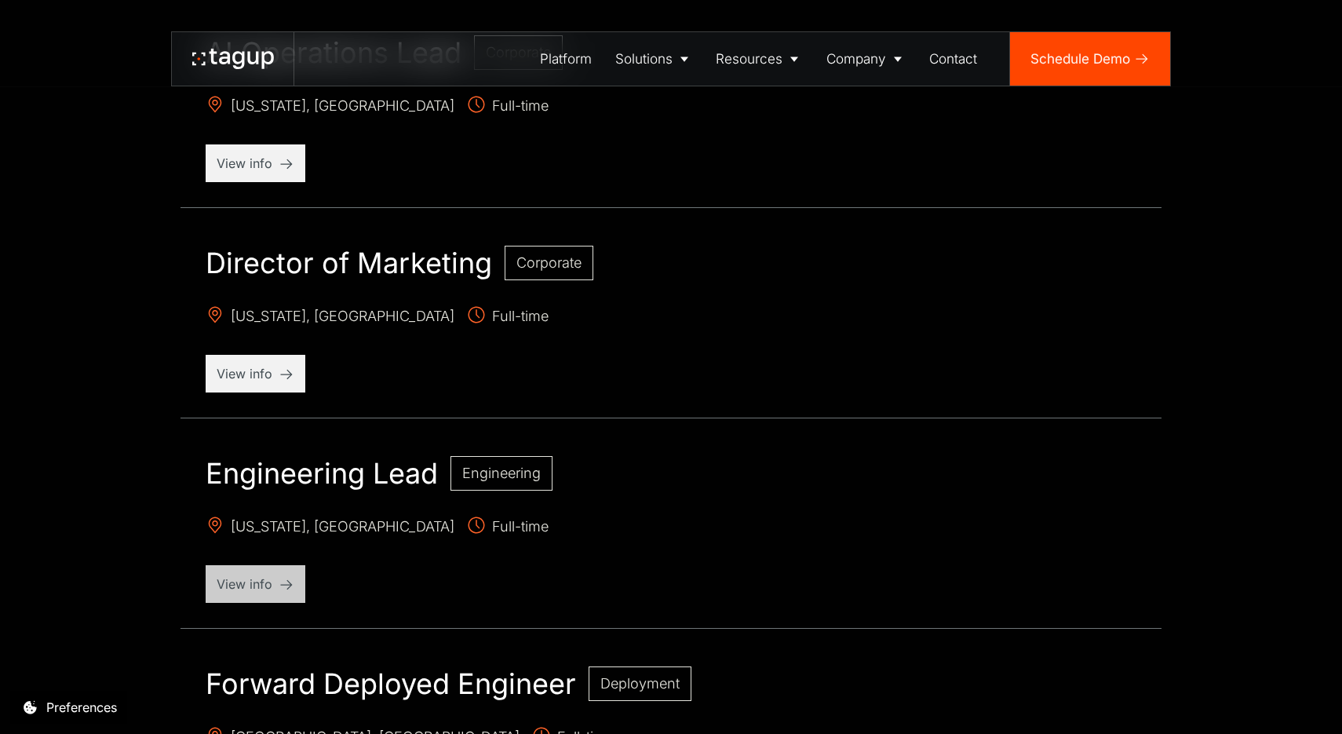
click at [264, 591] on p "View info" at bounding box center [256, 583] width 78 height 19
